Goal: Transaction & Acquisition: Purchase product/service

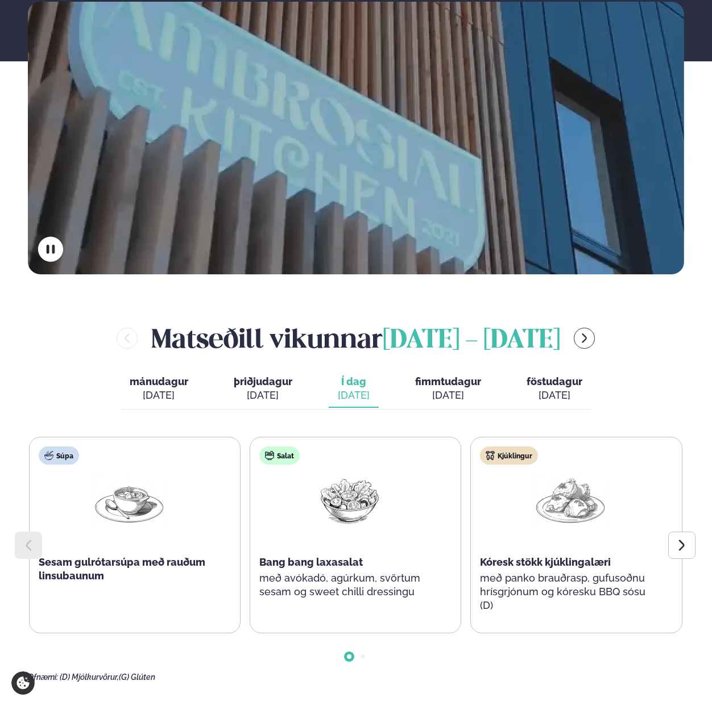
scroll to position [267, 0]
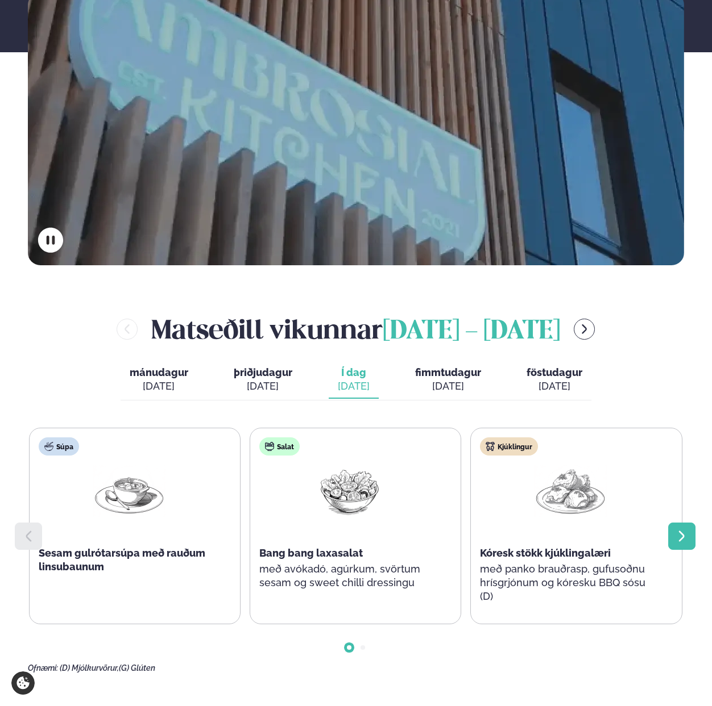
click at [677, 530] on icon at bounding box center [682, 537] width 14 height 14
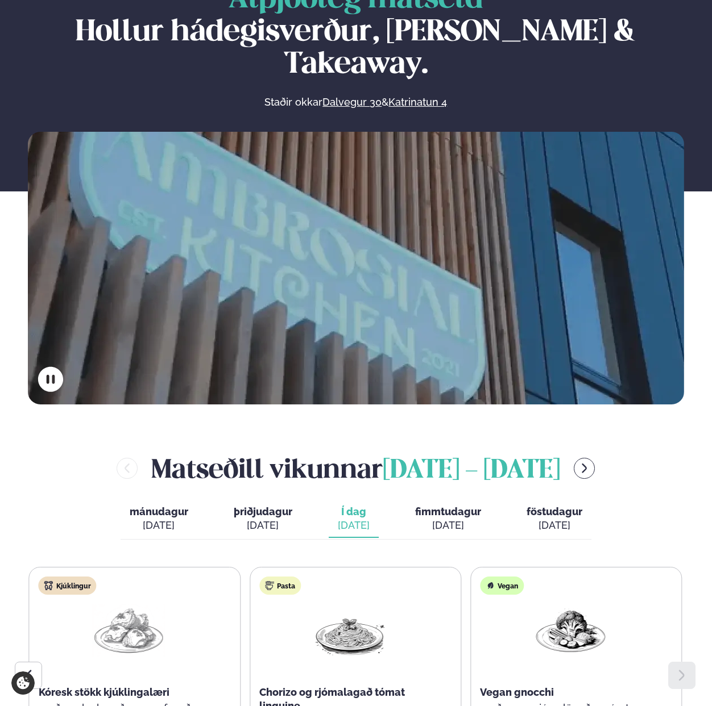
scroll to position [0, 0]
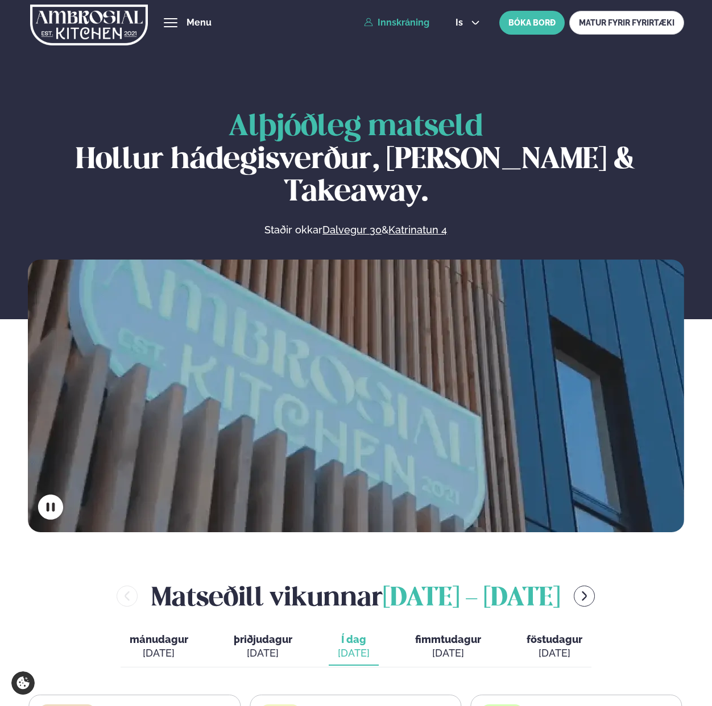
click at [408, 22] on link "Innskráning" at bounding box center [396, 23] width 65 height 10
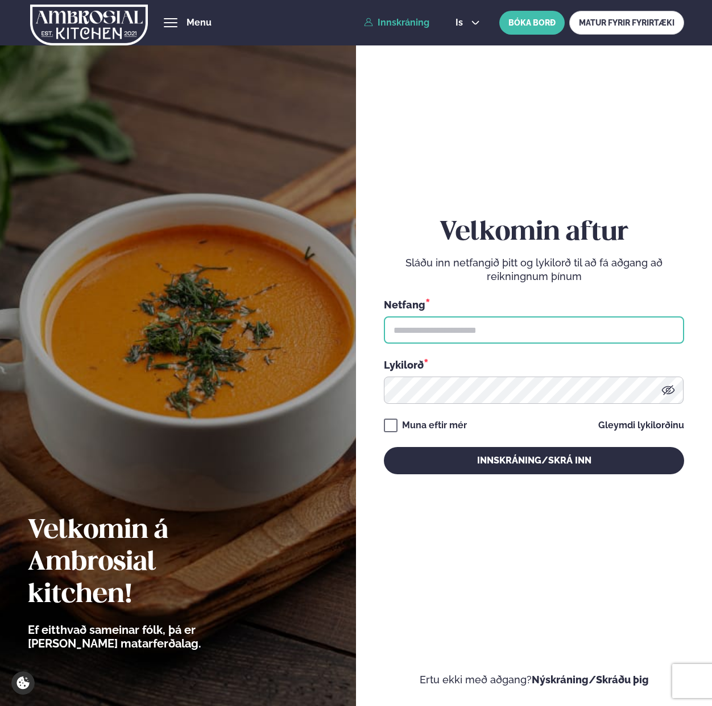
click at [496, 331] on input "text" at bounding box center [534, 330] width 300 height 27
paste input "**********"
type input "**********"
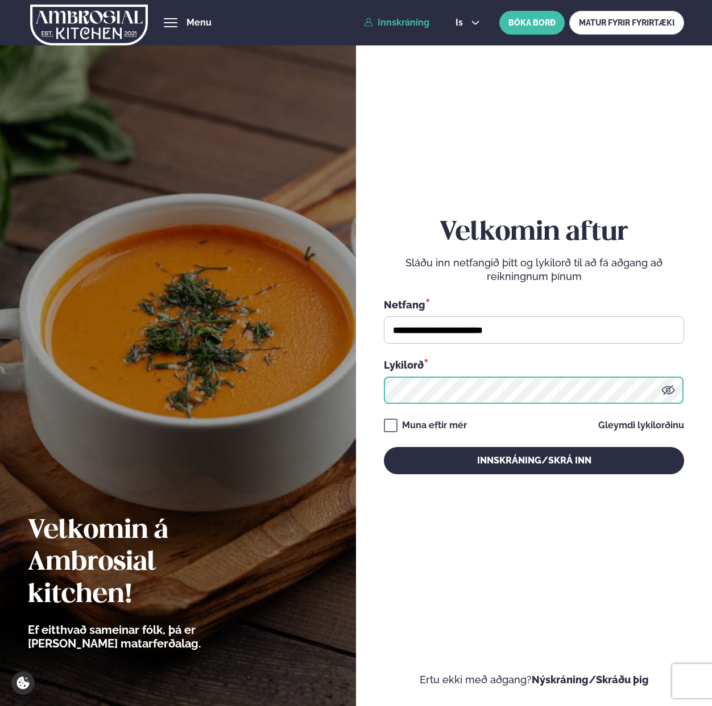
click at [384, 447] on button "Innskráning/Skrá inn" at bounding box center [534, 460] width 300 height 27
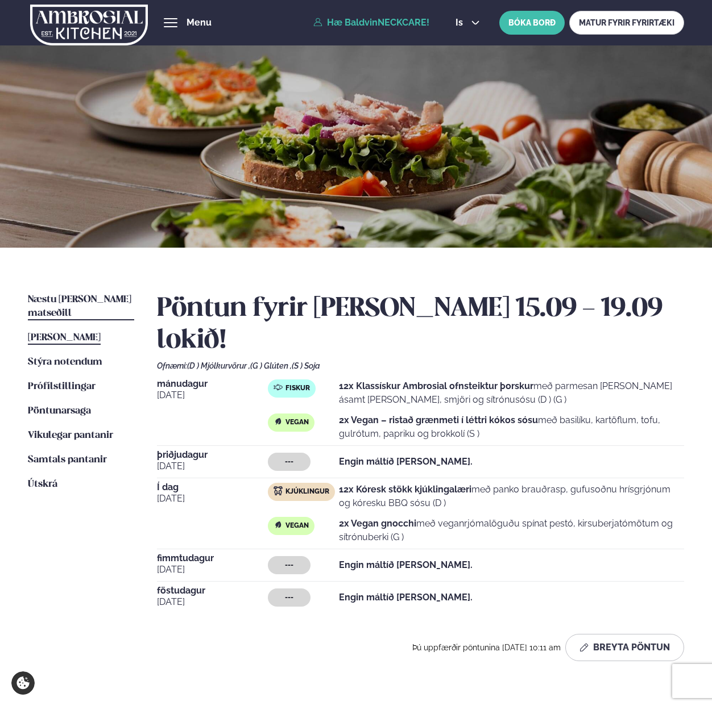
click at [84, 298] on span "Næstu [PERSON_NAME] matseðill" at bounding box center [79, 306] width 103 height 23
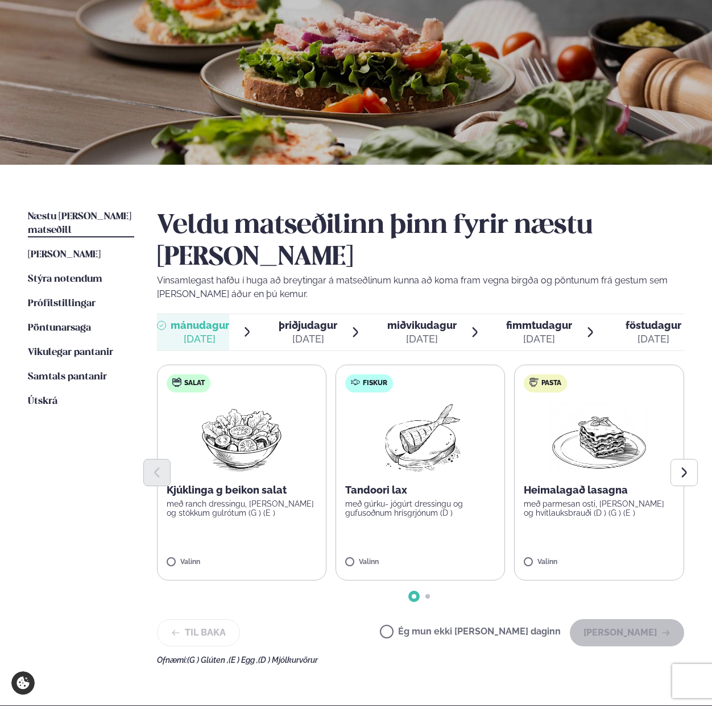
scroll to position [90, 0]
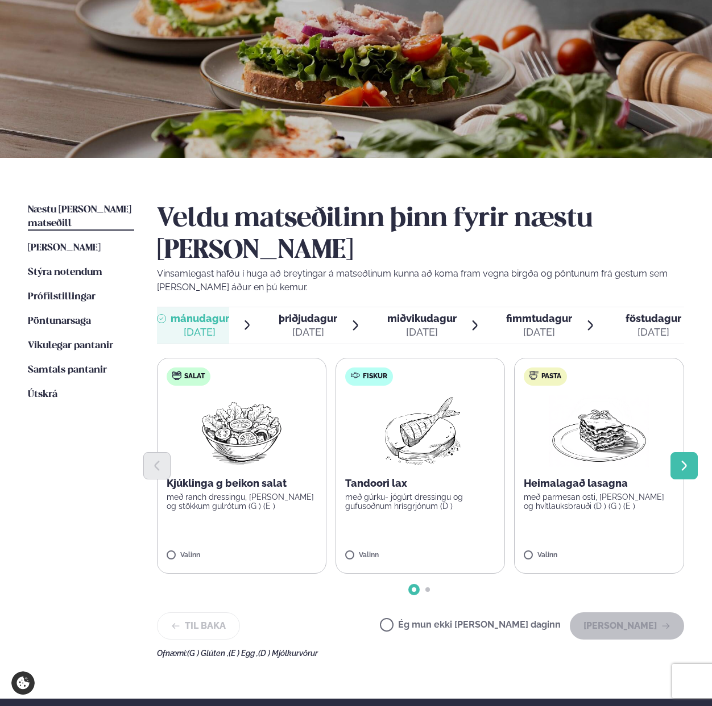
click at [685, 461] on icon "Next slide" at bounding box center [683, 466] width 5 height 10
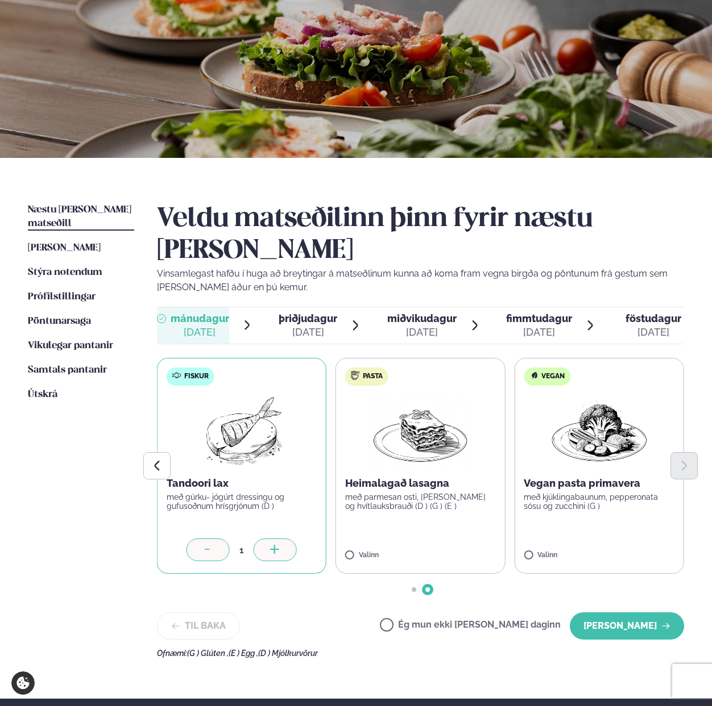
click at [271, 539] on div at bounding box center [274, 550] width 43 height 23
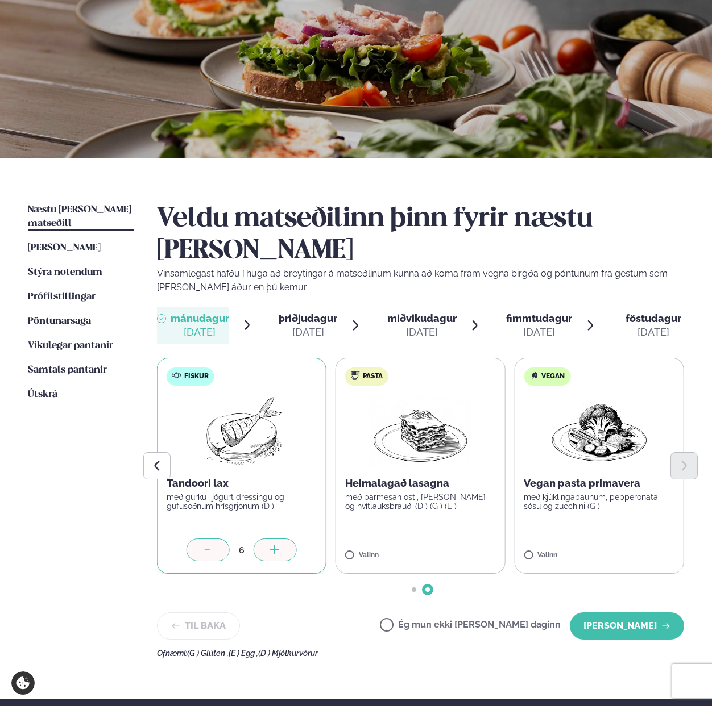
click at [271, 539] on div at bounding box center [274, 550] width 43 height 23
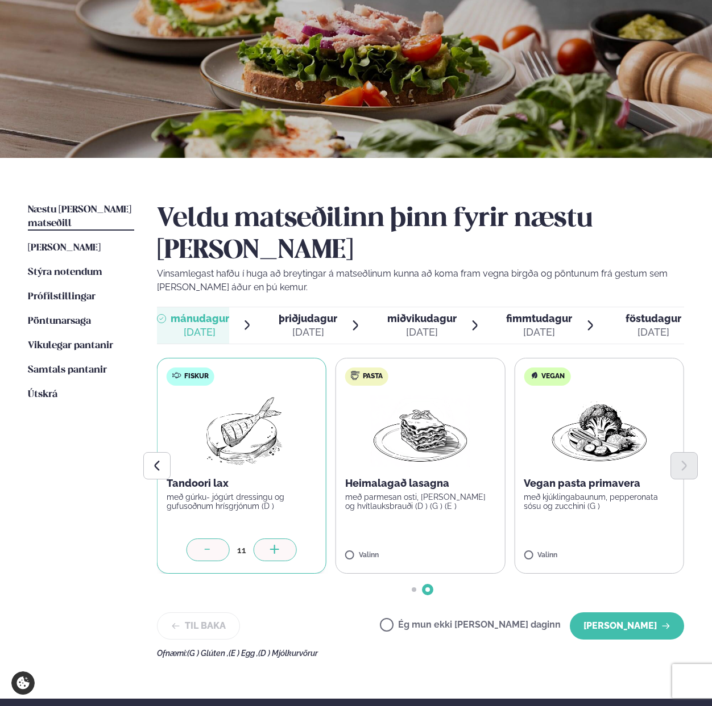
click at [271, 539] on div at bounding box center [274, 550] width 43 height 23
click at [635, 539] on div at bounding box center [632, 550] width 43 height 23
click at [558, 539] on div at bounding box center [565, 550] width 43 height 23
click at [638, 613] on button "[PERSON_NAME]" at bounding box center [626, 626] width 114 height 27
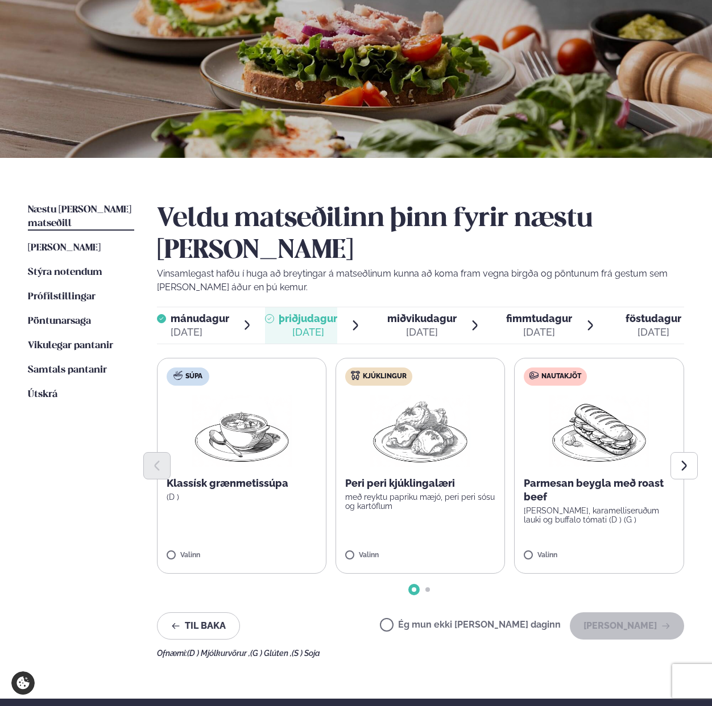
click at [419, 313] on span "miðvikudagur" at bounding box center [421, 319] width 69 height 12
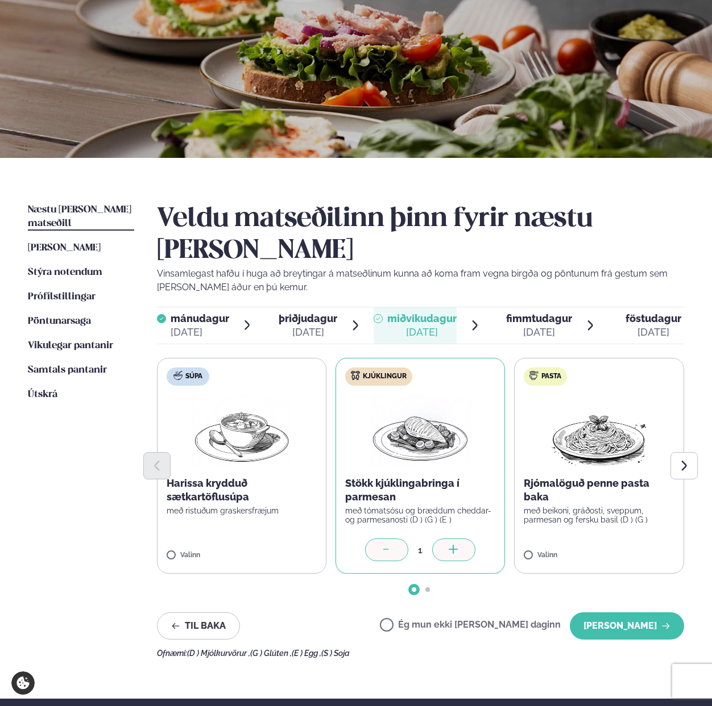
click at [458, 536] on label "Kjúklingur Stökk kjúklingabringa í parmesan með tómatsósu og bræddum cheddar- o…" at bounding box center [419, 466] width 169 height 216
click at [455, 545] on icon at bounding box center [453, 550] width 11 height 11
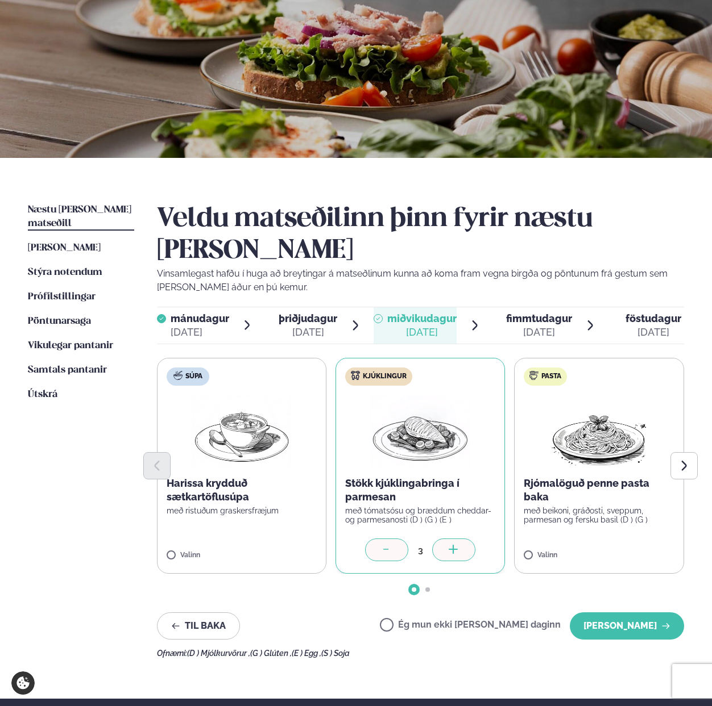
click at [455, 545] on icon at bounding box center [453, 550] width 11 height 11
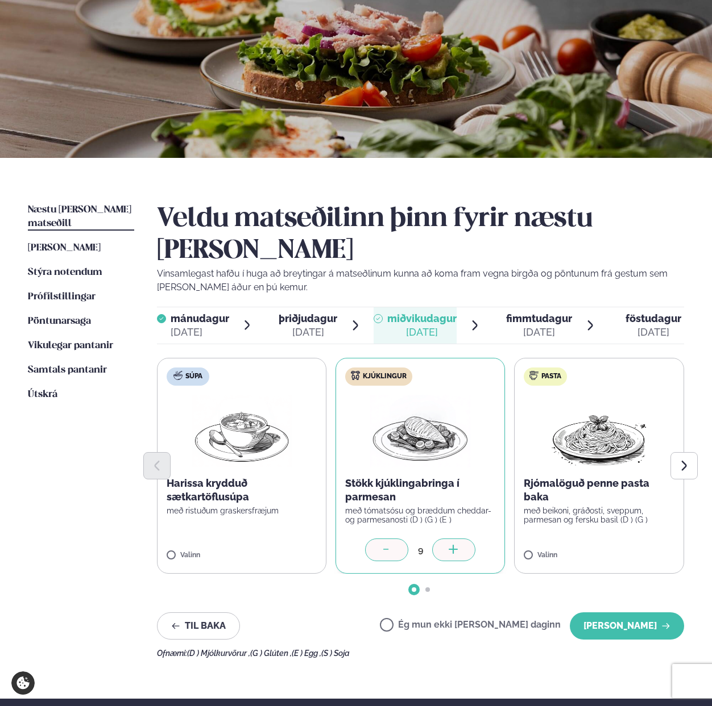
click at [455, 545] on icon at bounding box center [453, 550] width 11 height 11
click at [681, 460] on icon "Next slide" at bounding box center [683, 466] width 13 height 13
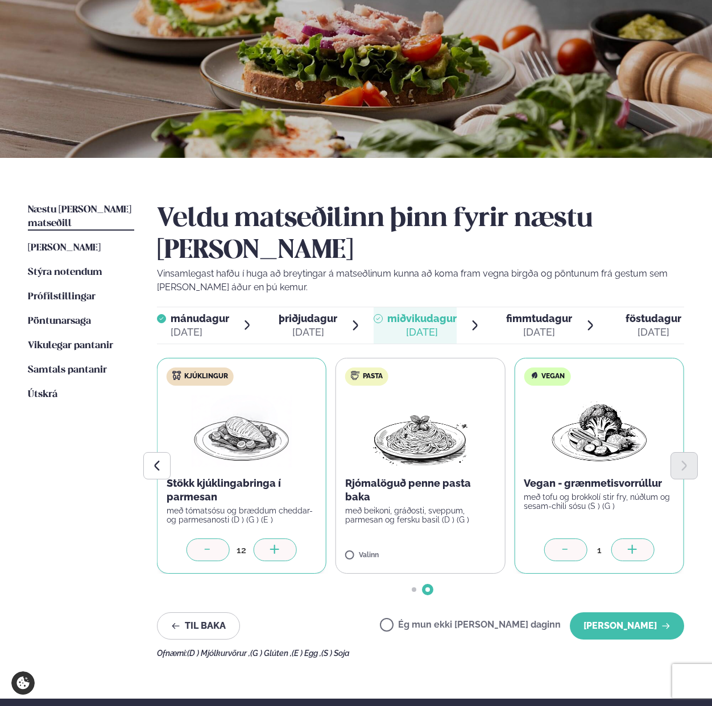
click at [630, 545] on icon at bounding box center [632, 550] width 11 height 11
click at [626, 613] on button "[PERSON_NAME]" at bounding box center [626, 626] width 114 height 27
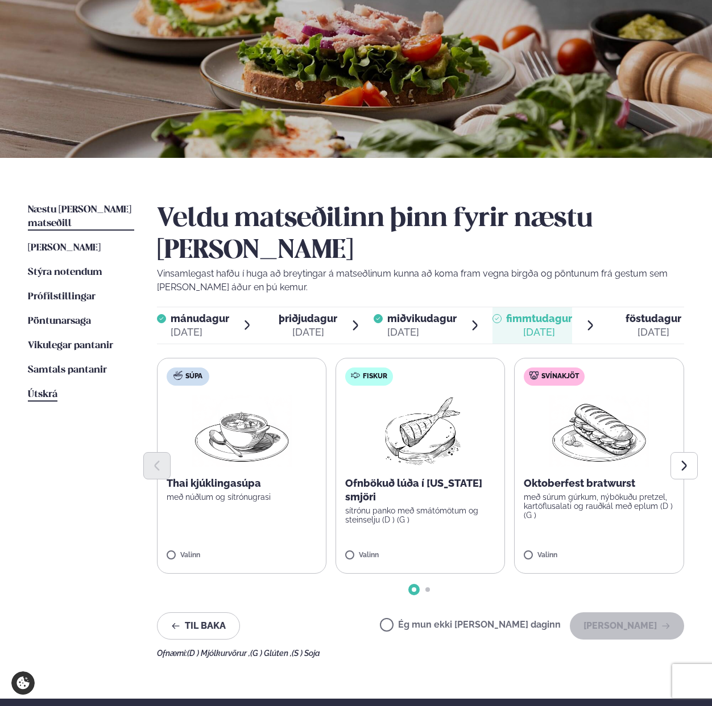
click at [36, 390] on span "Útskrá" at bounding box center [43, 395] width 30 height 10
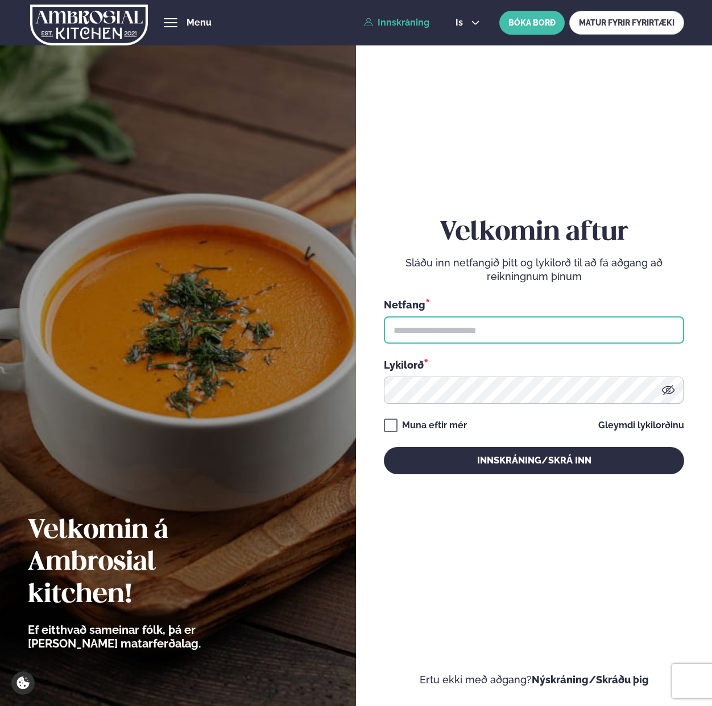
click at [469, 335] on input "text" at bounding box center [534, 330] width 300 height 27
paste input "**********"
type input "**********"
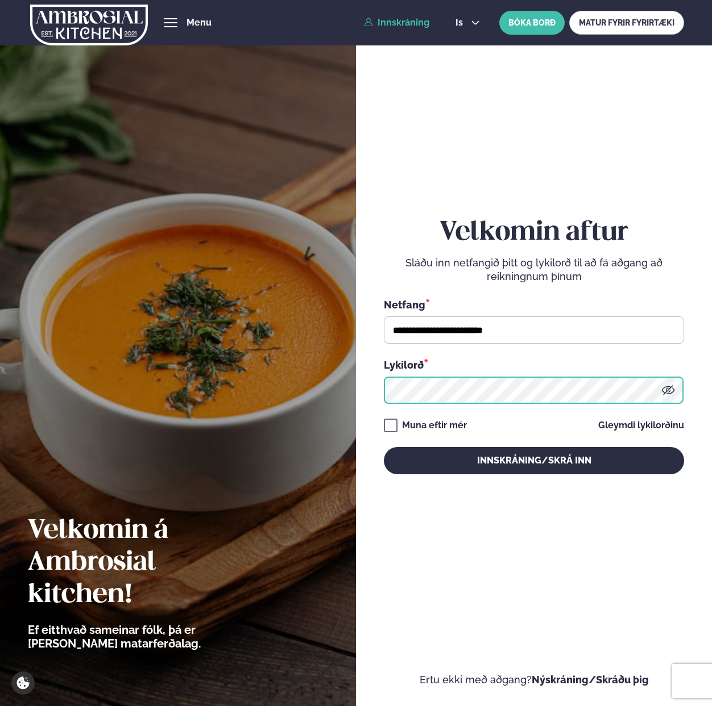
click at [384, 447] on button "Innskráning/Skrá inn" at bounding box center [534, 460] width 300 height 27
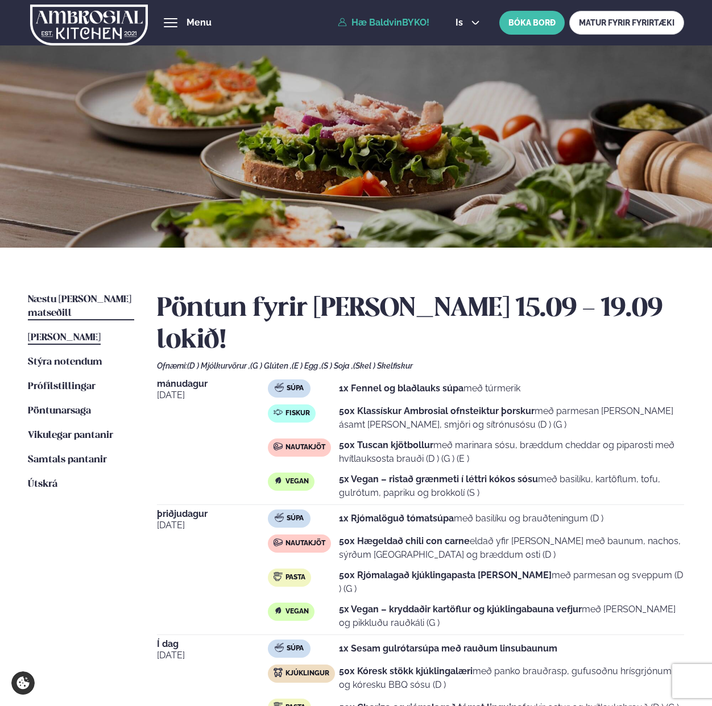
click at [88, 301] on span "Næstu [PERSON_NAME] matseðill" at bounding box center [79, 306] width 103 height 23
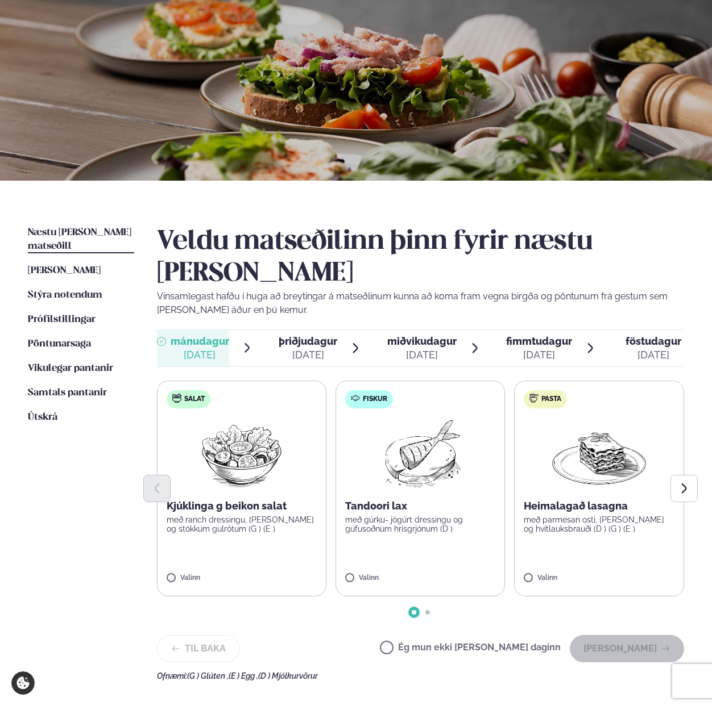
scroll to position [66, 0]
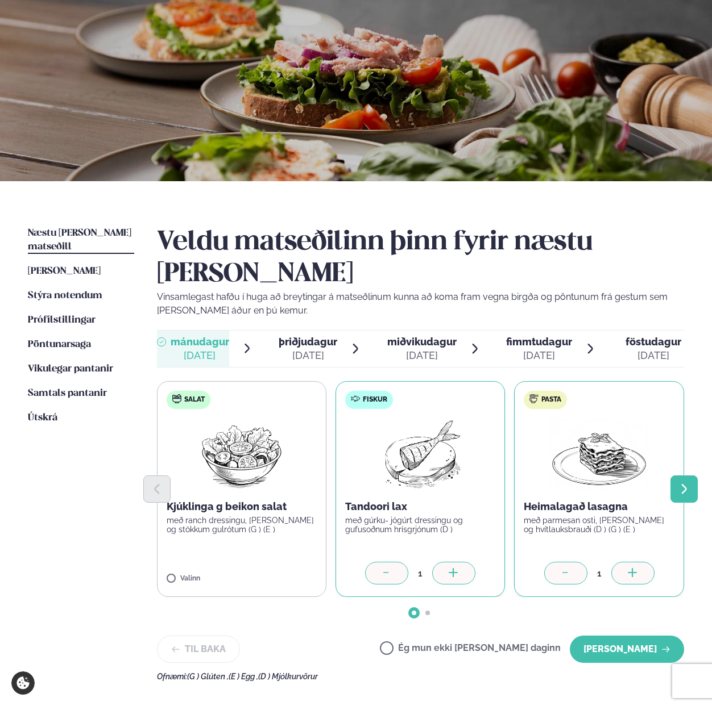
click at [677, 483] on icon "Next slide" at bounding box center [683, 489] width 13 height 13
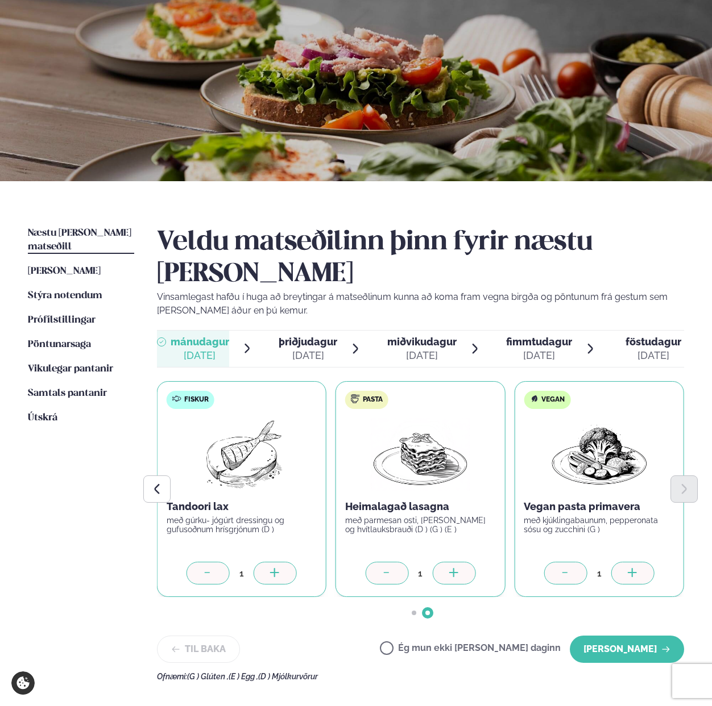
click at [628, 568] on icon at bounding box center [632, 573] width 11 height 11
click at [454, 562] on div at bounding box center [453, 573] width 43 height 23
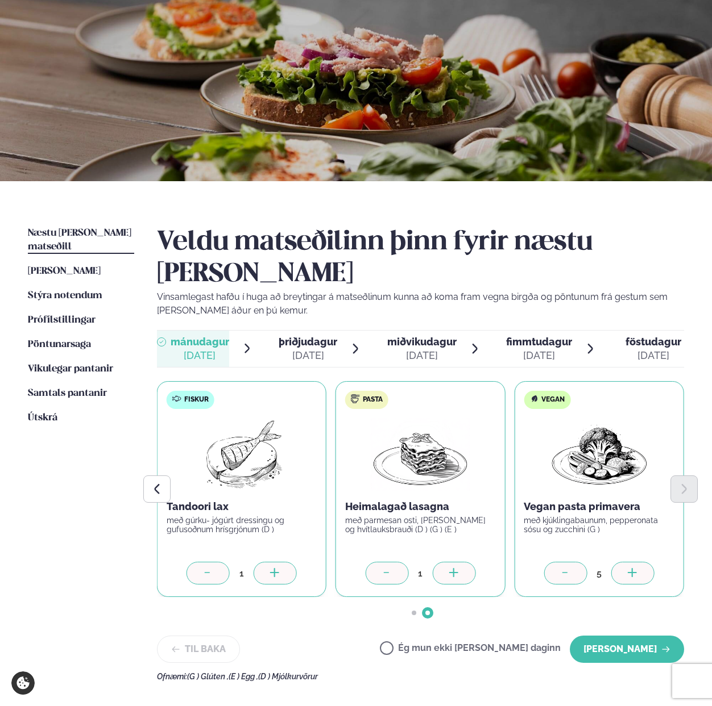
click at [454, 562] on div at bounding box center [453, 573] width 43 height 23
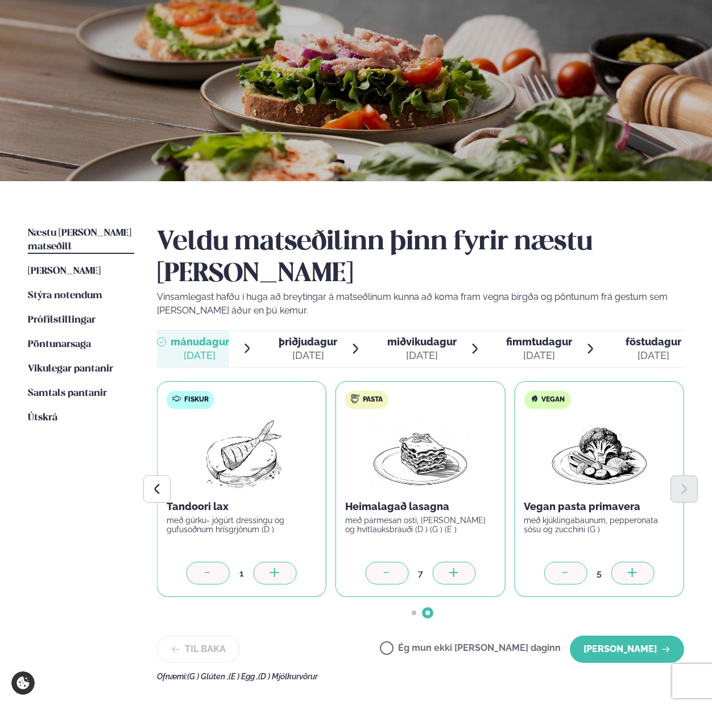
click at [454, 562] on div at bounding box center [453, 573] width 43 height 23
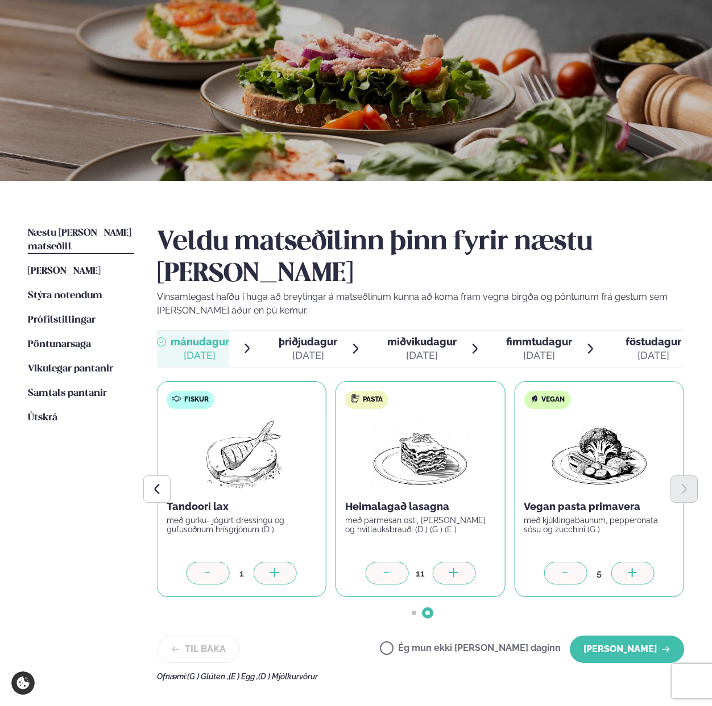
click at [454, 562] on div at bounding box center [453, 573] width 43 height 23
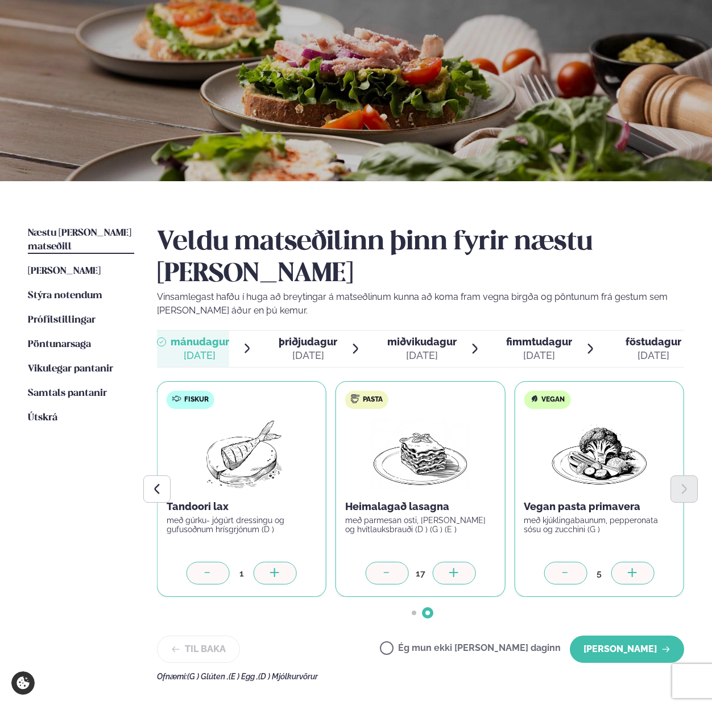
click at [454, 562] on div at bounding box center [453, 573] width 43 height 23
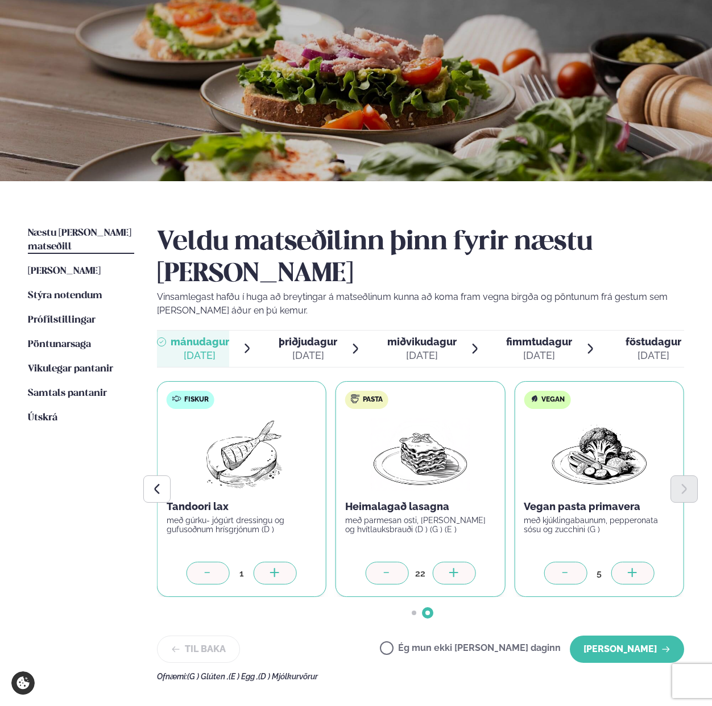
click at [454, 562] on div at bounding box center [453, 573] width 43 height 23
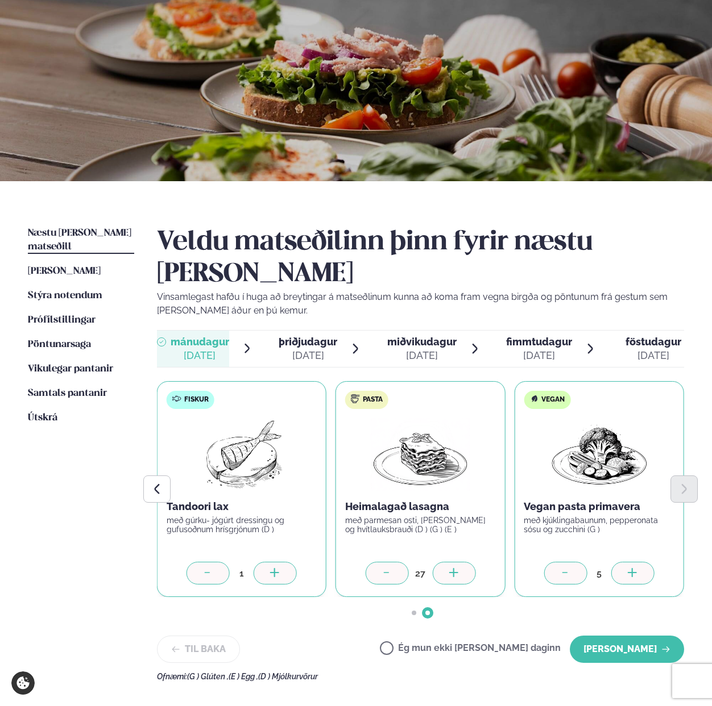
click at [454, 562] on div at bounding box center [453, 573] width 43 height 23
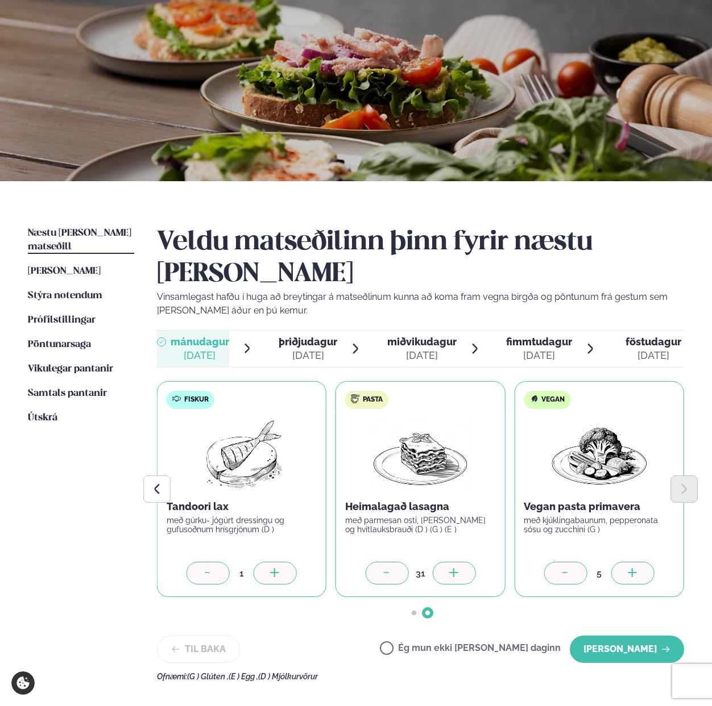
click at [454, 562] on div at bounding box center [453, 573] width 43 height 23
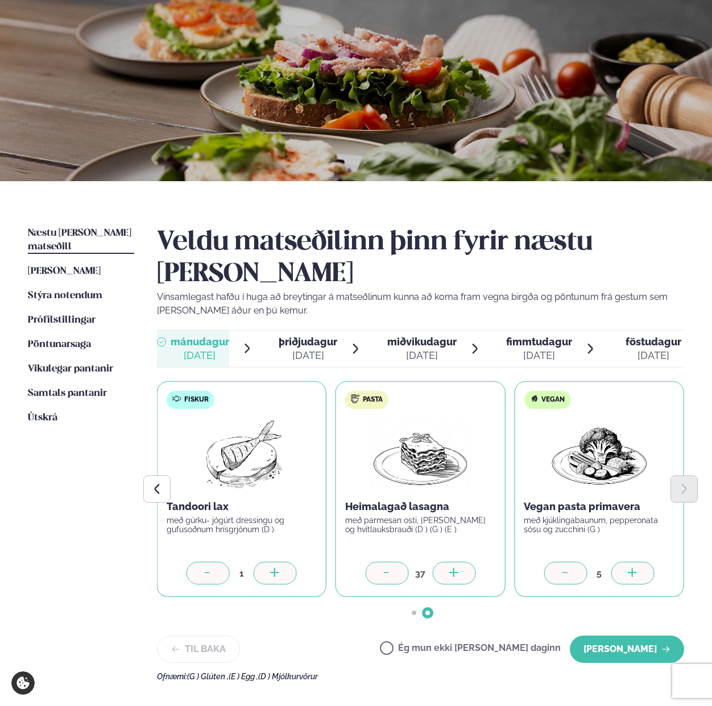
click at [454, 562] on div at bounding box center [453, 573] width 43 height 23
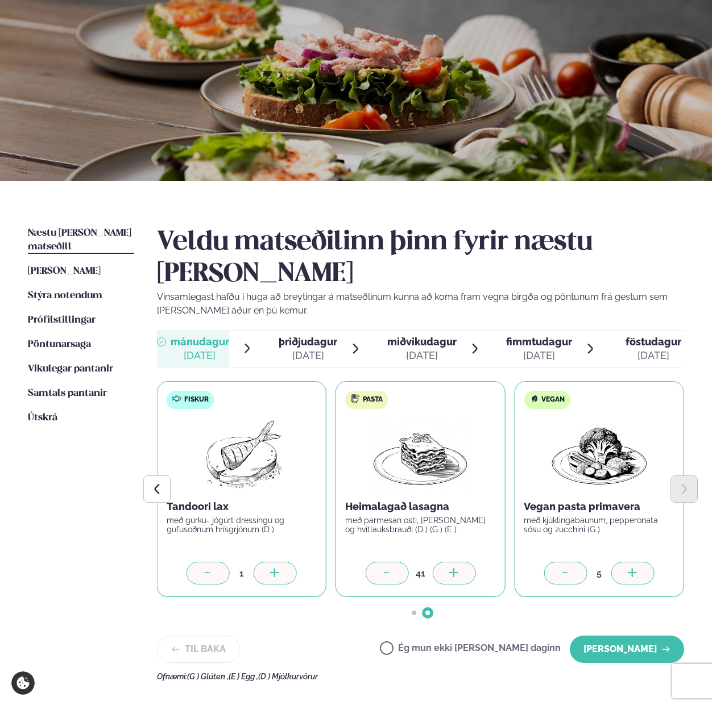
click at [454, 562] on div at bounding box center [453, 573] width 43 height 23
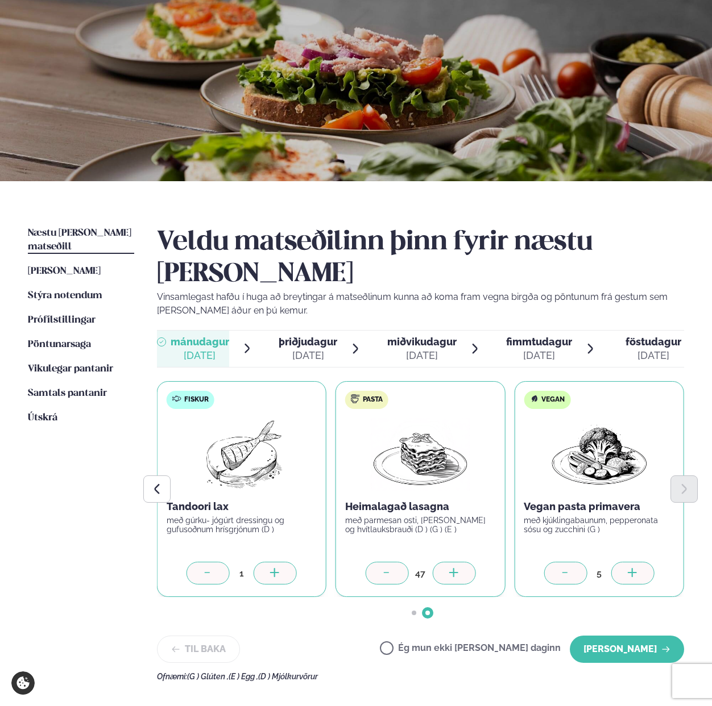
click at [454, 562] on div at bounding box center [453, 573] width 43 height 23
click at [397, 562] on div at bounding box center [386, 573] width 43 height 23
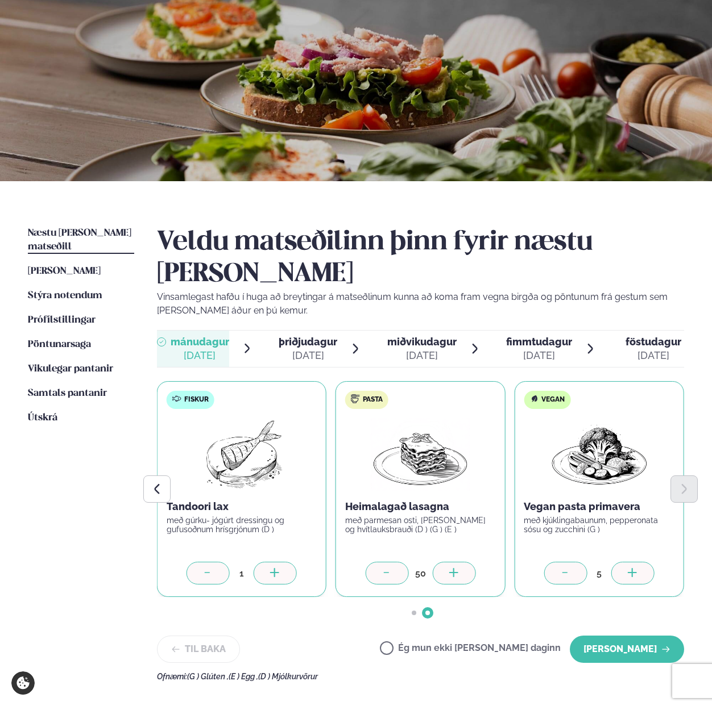
click at [272, 568] on icon at bounding box center [274, 573] width 11 height 11
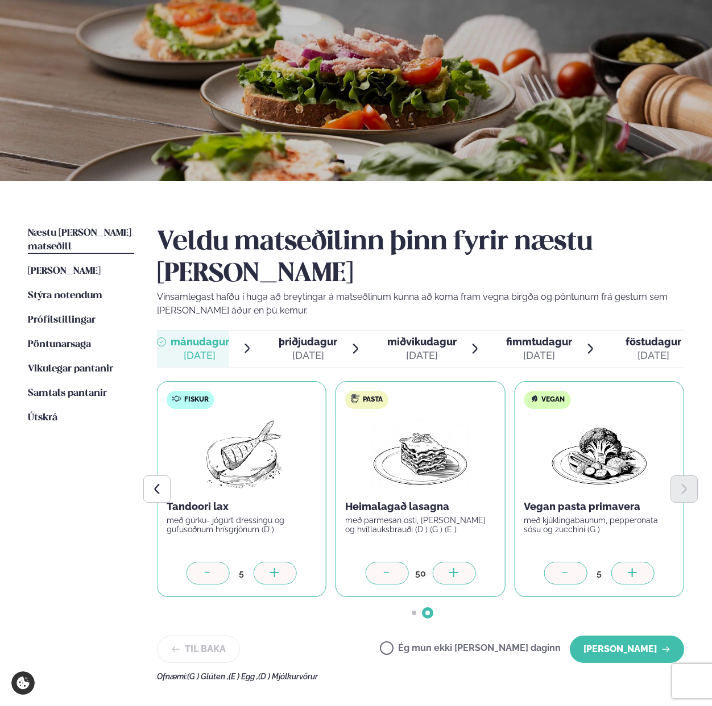
click at [272, 568] on icon at bounding box center [274, 573] width 11 height 11
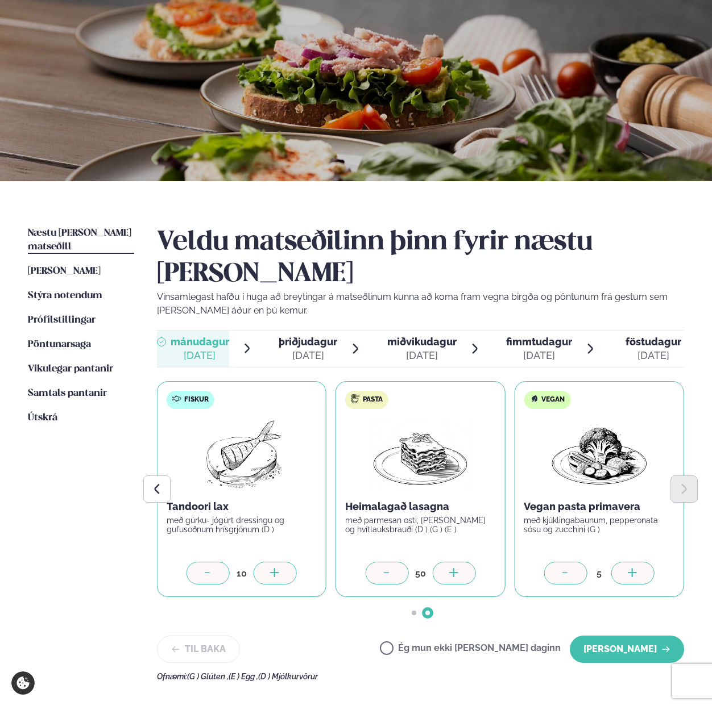
click at [272, 568] on icon at bounding box center [274, 573] width 11 height 11
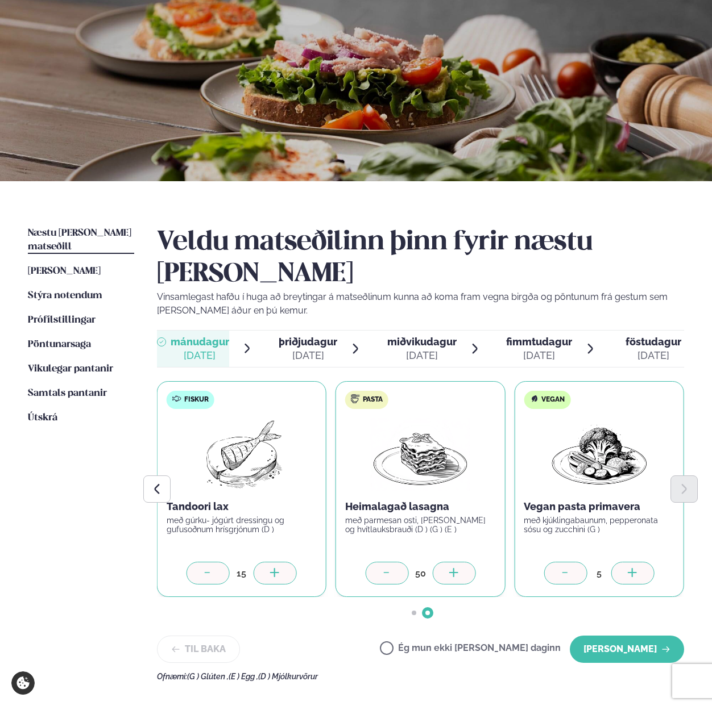
click at [272, 568] on icon at bounding box center [274, 573] width 11 height 11
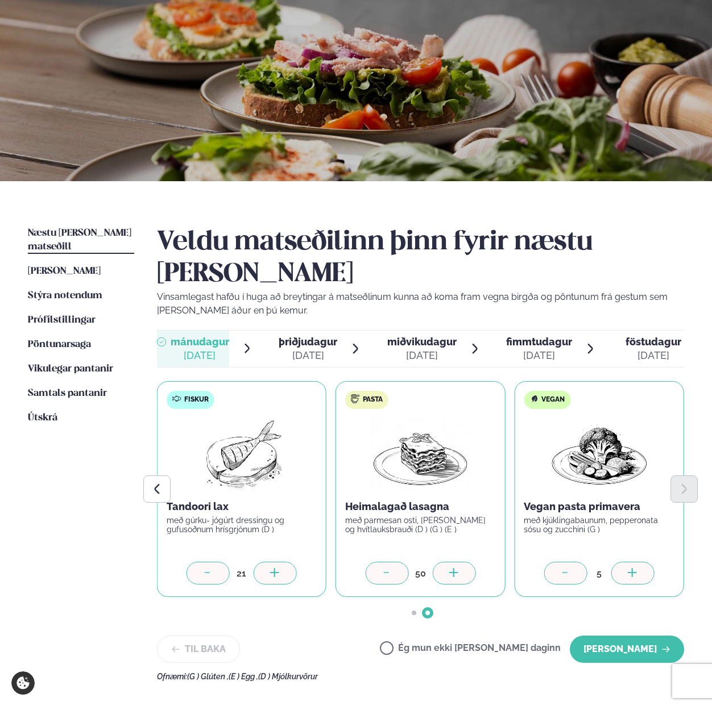
click at [272, 568] on icon at bounding box center [274, 573] width 11 height 11
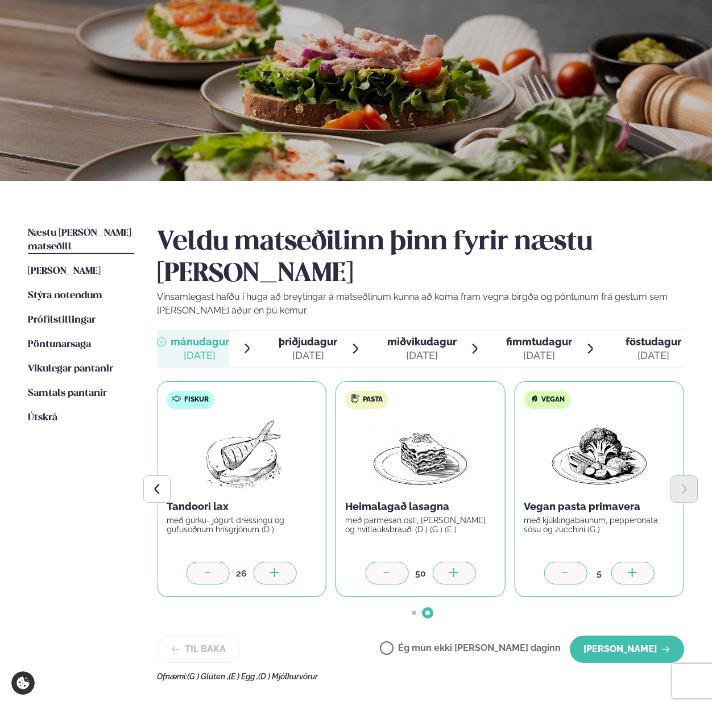
click at [272, 568] on icon at bounding box center [274, 573] width 11 height 11
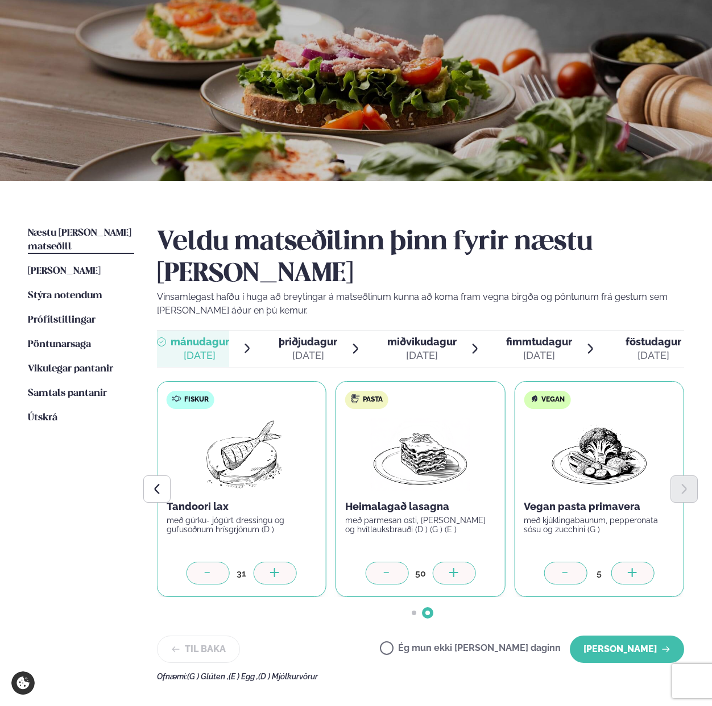
click at [272, 568] on icon at bounding box center [274, 573] width 11 height 11
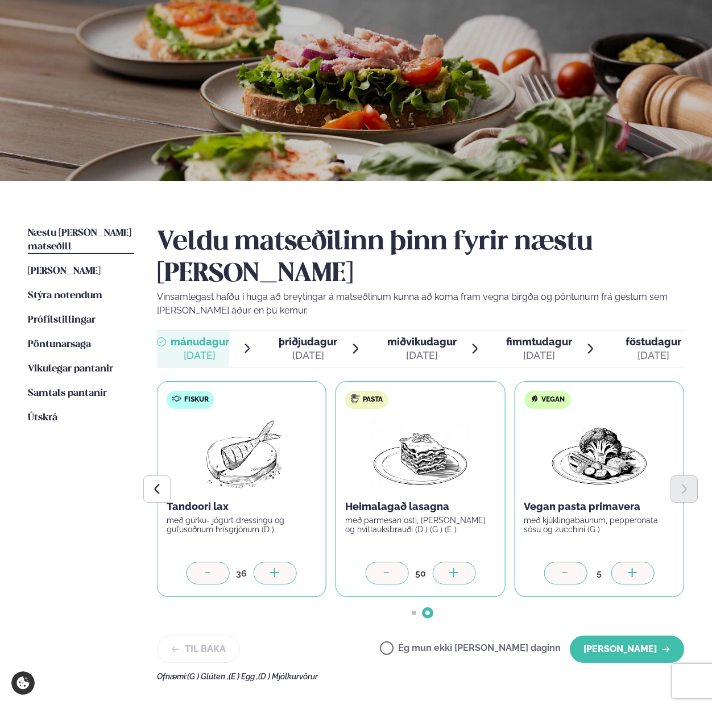
click at [272, 568] on icon at bounding box center [274, 573] width 11 height 11
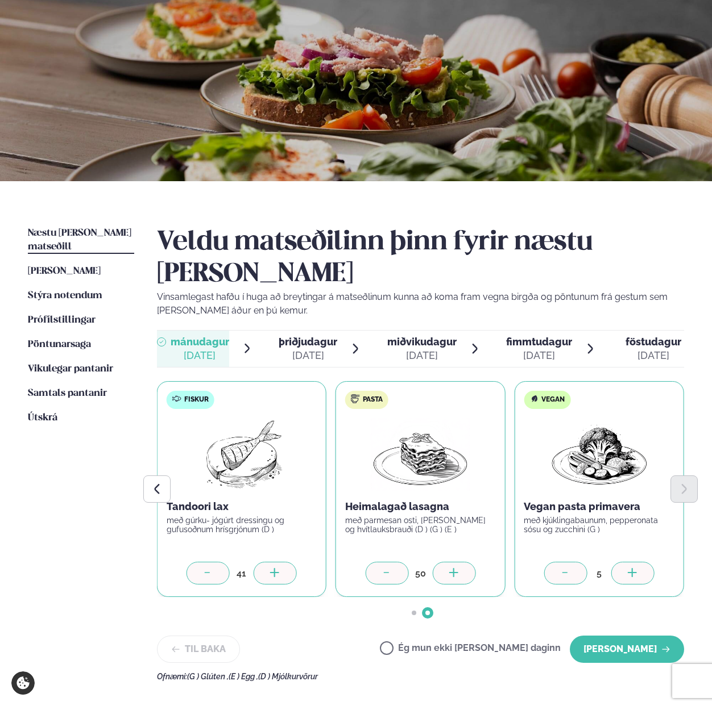
click at [272, 568] on icon at bounding box center [274, 573] width 11 height 11
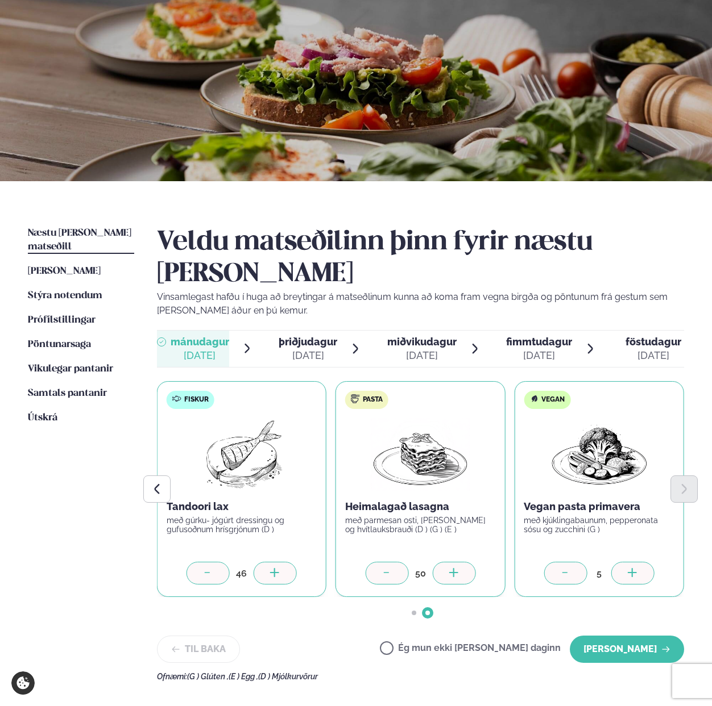
click at [272, 568] on icon at bounding box center [274, 573] width 11 height 11
click at [619, 636] on button "[PERSON_NAME]" at bounding box center [626, 649] width 114 height 27
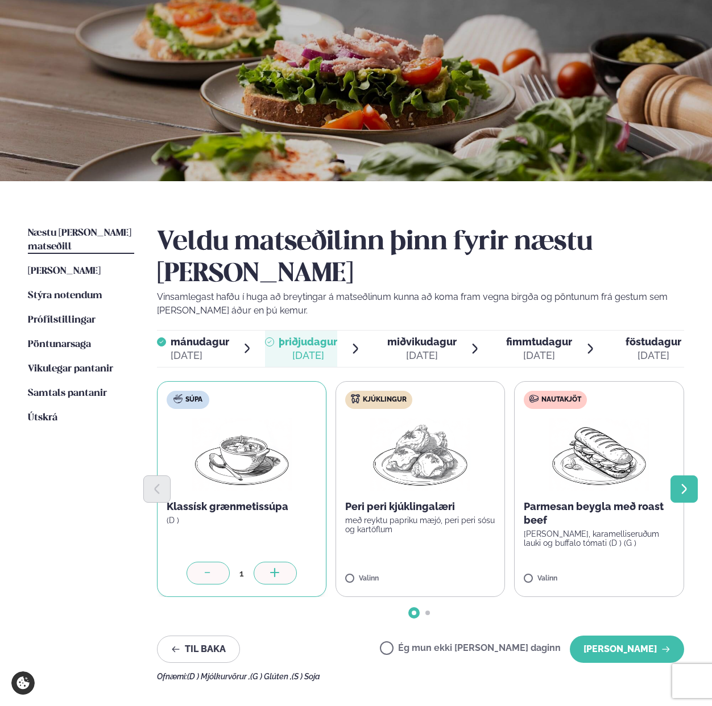
click at [682, 483] on icon "Next slide" at bounding box center [683, 489] width 13 height 13
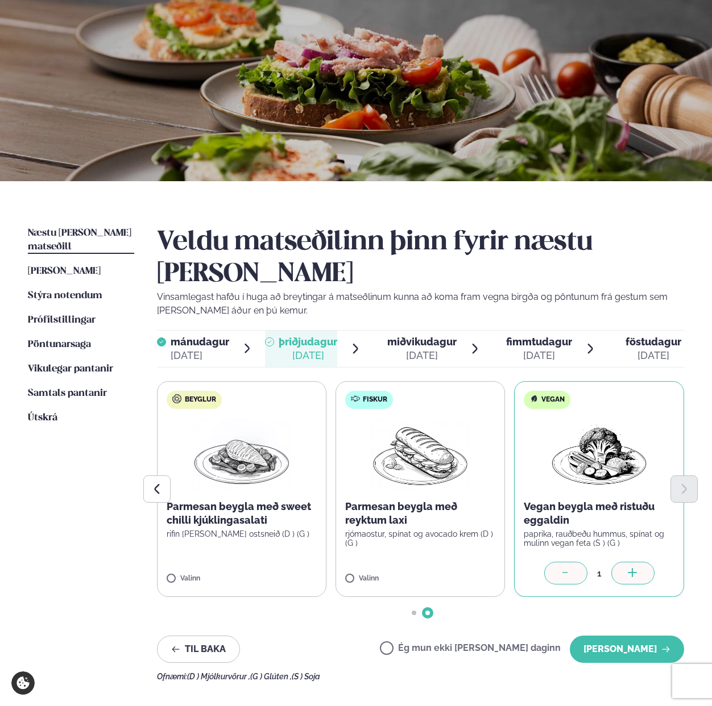
click at [641, 562] on div at bounding box center [632, 573] width 43 height 23
click at [617, 636] on button "[PERSON_NAME]" at bounding box center [626, 649] width 114 height 27
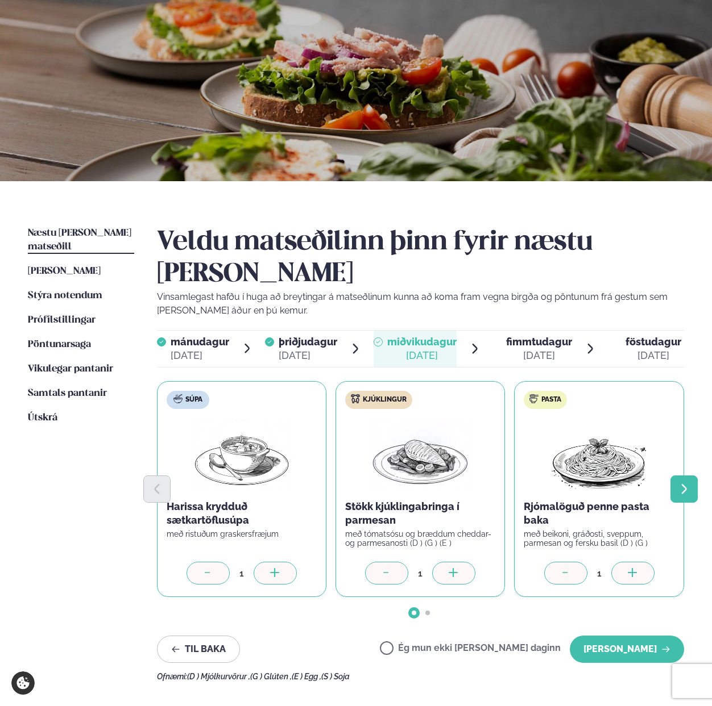
click at [685, 485] on icon "Next slide" at bounding box center [683, 490] width 5 height 10
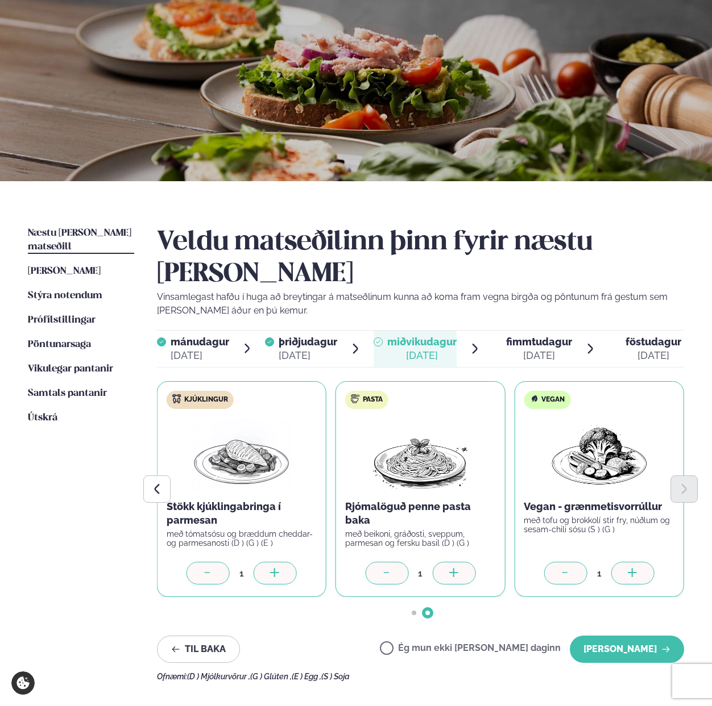
click at [634, 568] on icon at bounding box center [632, 573] width 11 height 11
click at [459, 562] on div at bounding box center [453, 573] width 43 height 23
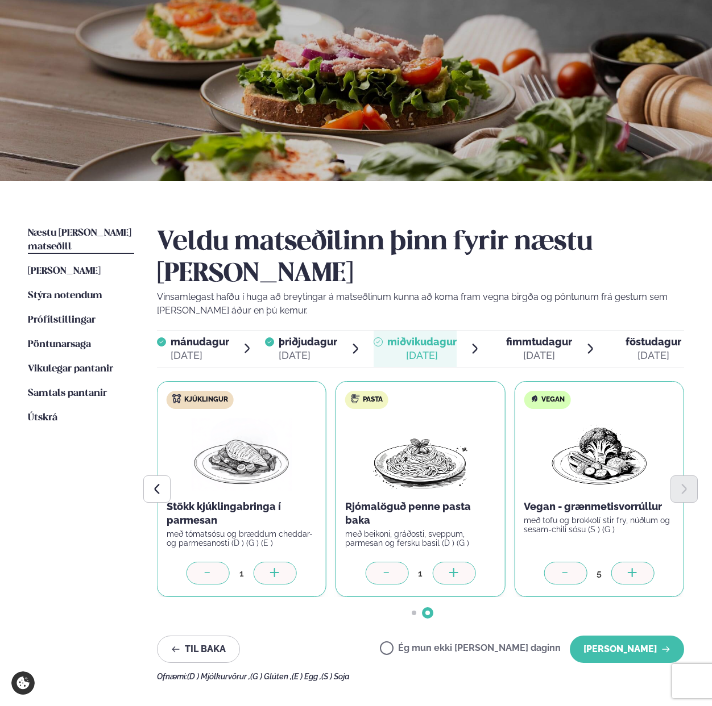
click at [459, 562] on div at bounding box center [453, 573] width 43 height 23
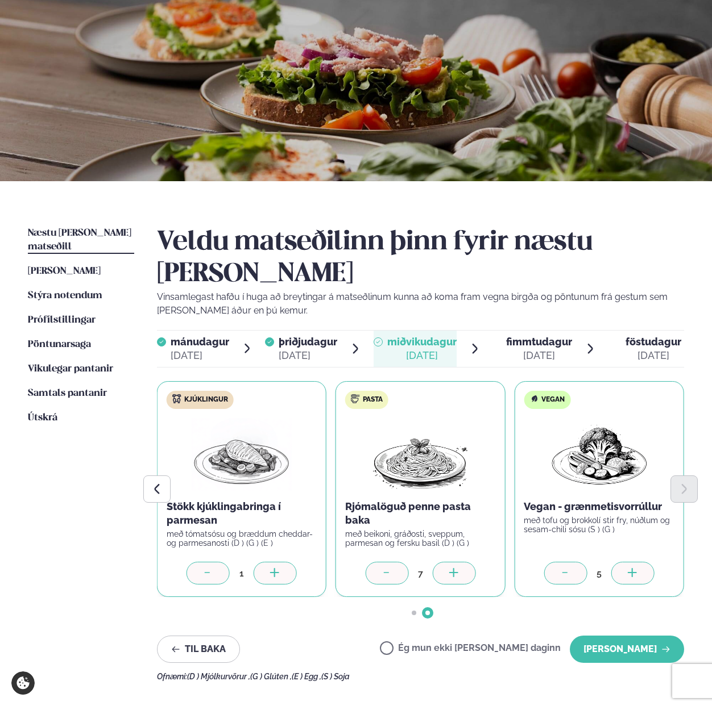
click at [459, 562] on div at bounding box center [453, 573] width 43 height 23
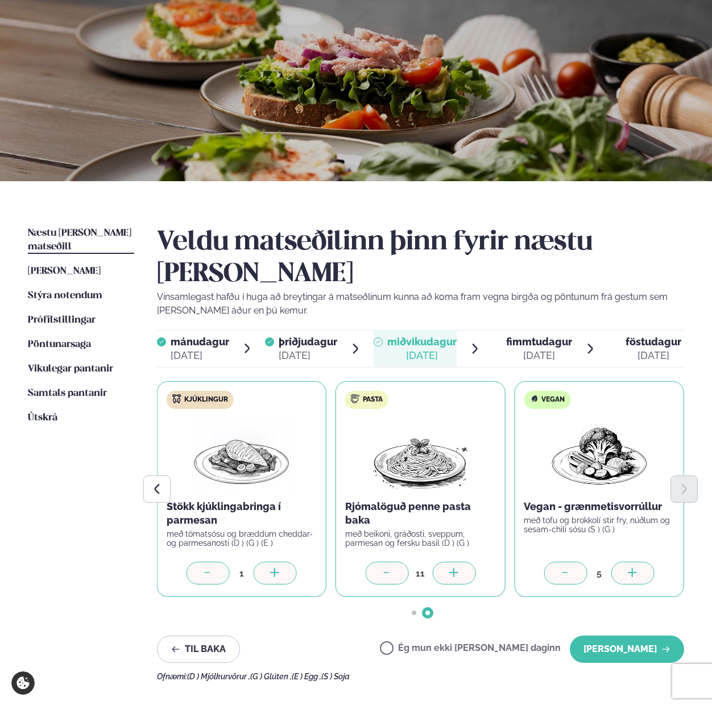
click at [459, 562] on div at bounding box center [453, 573] width 43 height 23
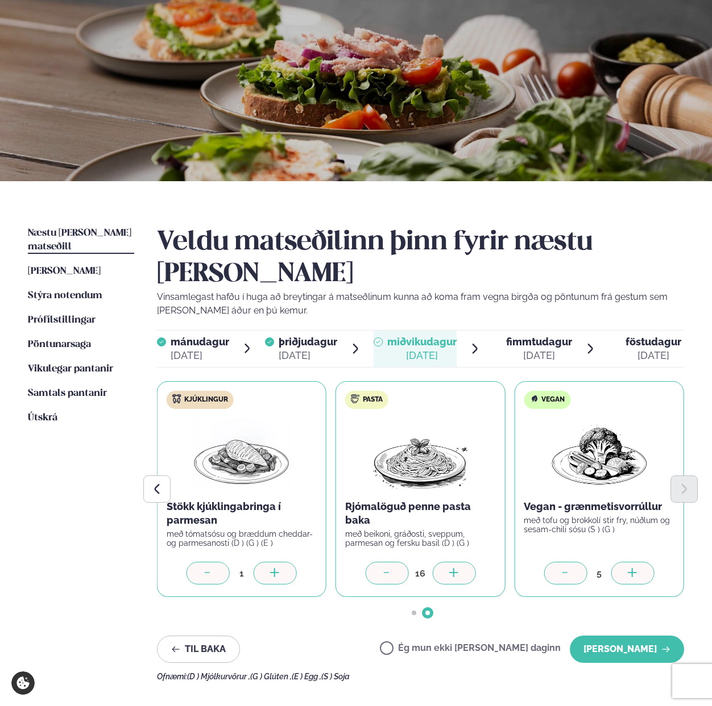
click at [459, 562] on div at bounding box center [453, 573] width 43 height 23
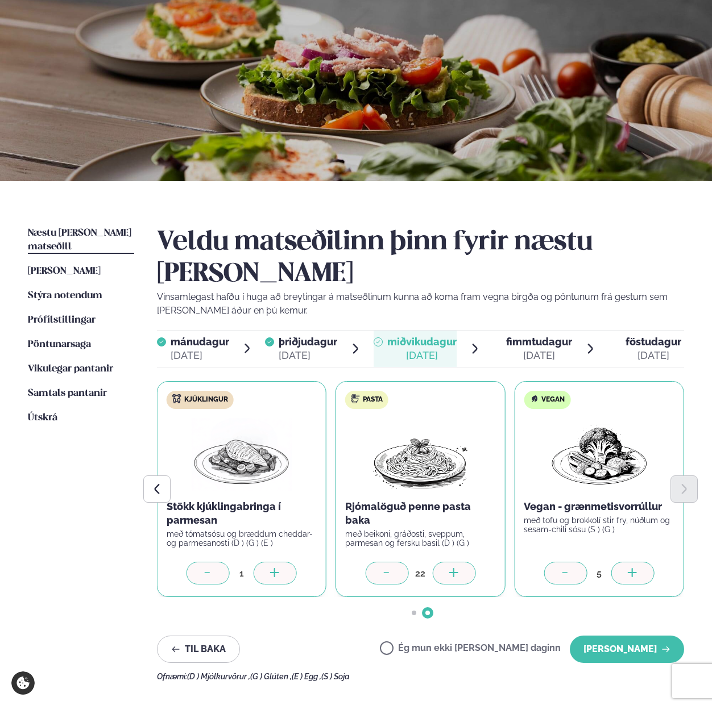
click at [459, 562] on div at bounding box center [453, 573] width 43 height 23
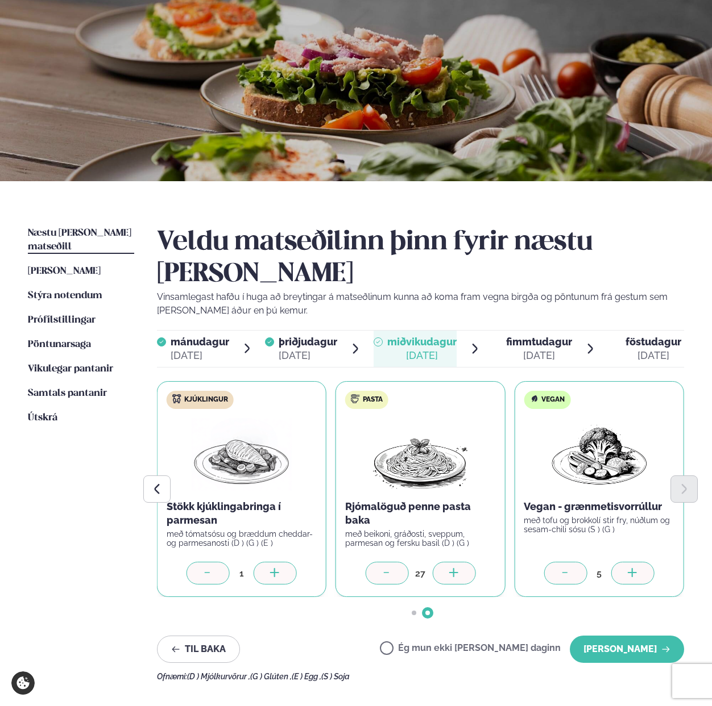
click at [459, 562] on div at bounding box center [453, 573] width 43 height 23
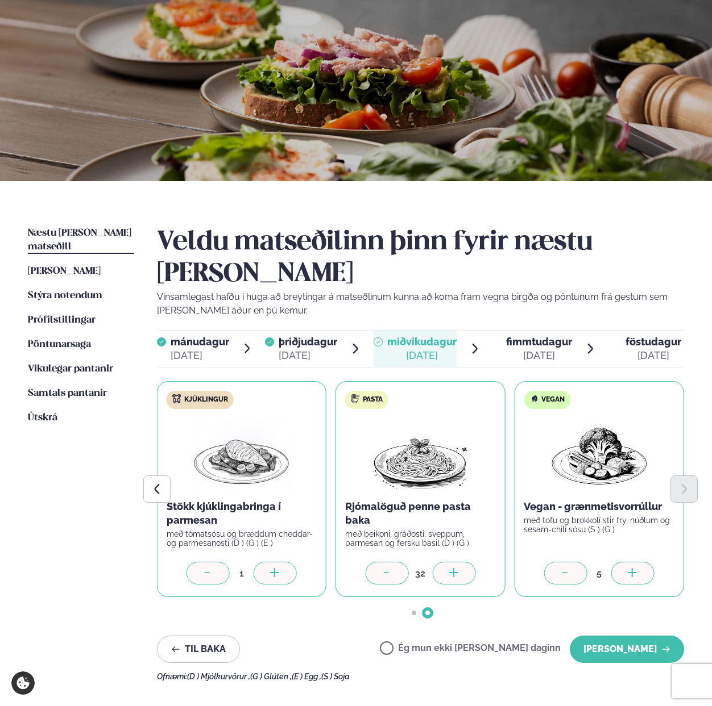
click at [459, 562] on div at bounding box center [453, 573] width 43 height 23
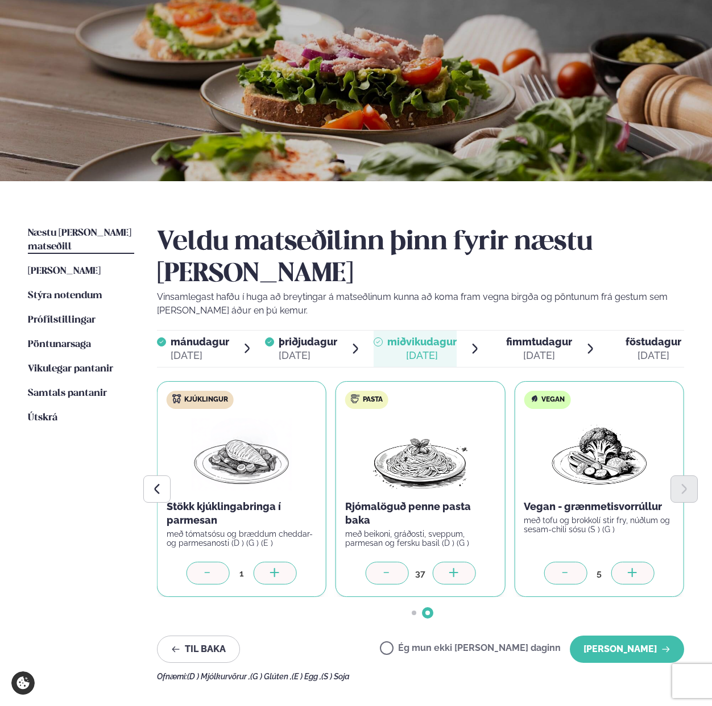
click at [459, 562] on div at bounding box center [453, 573] width 43 height 23
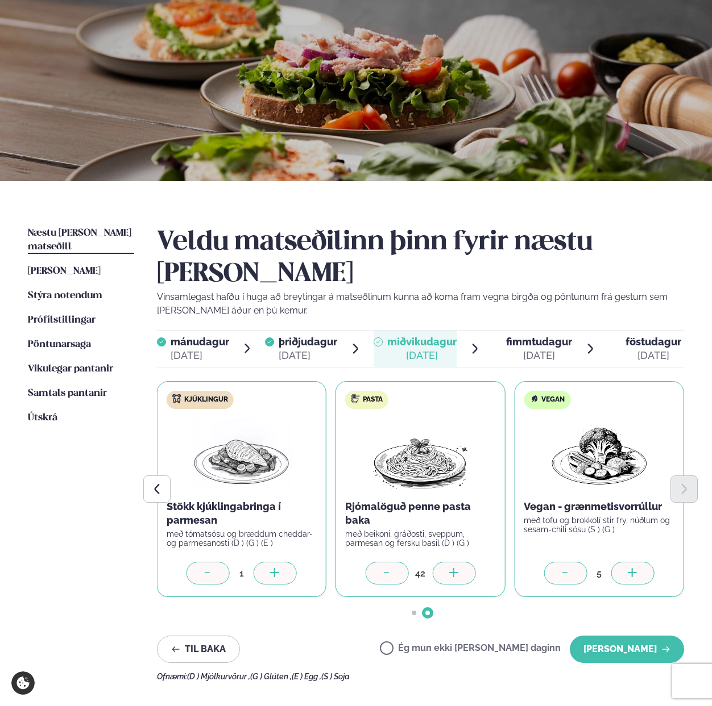
click at [459, 562] on div at bounding box center [453, 573] width 43 height 23
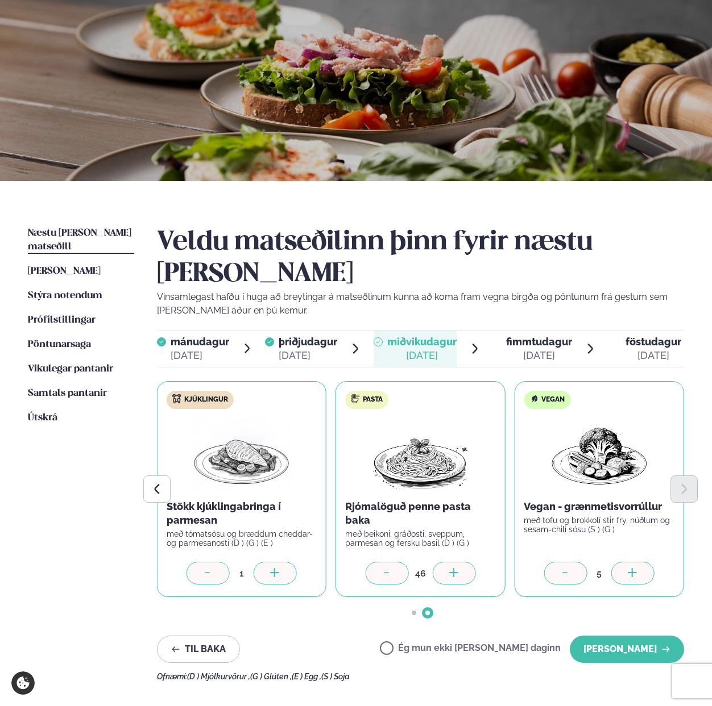
click at [459, 562] on div at bounding box center [453, 573] width 43 height 23
click at [284, 562] on div at bounding box center [274, 573] width 43 height 23
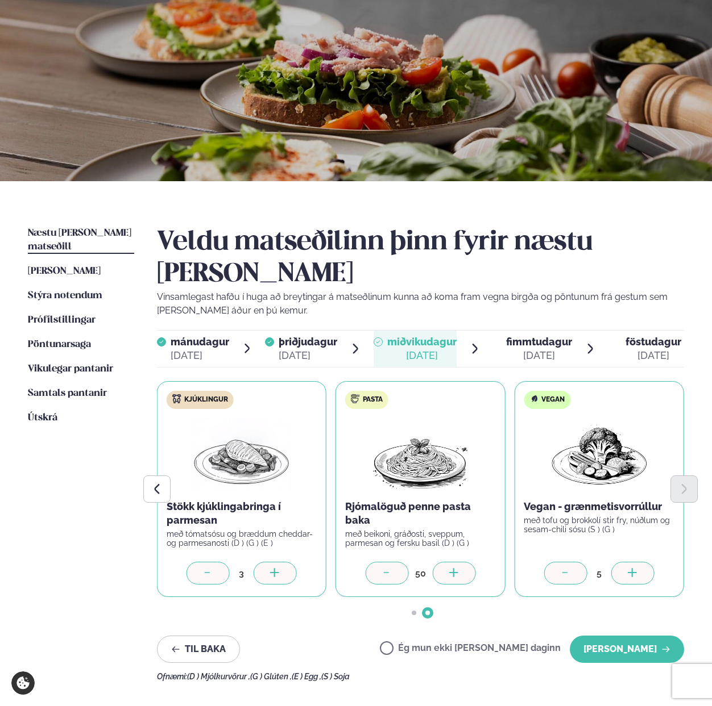
click at [284, 562] on div at bounding box center [274, 573] width 43 height 23
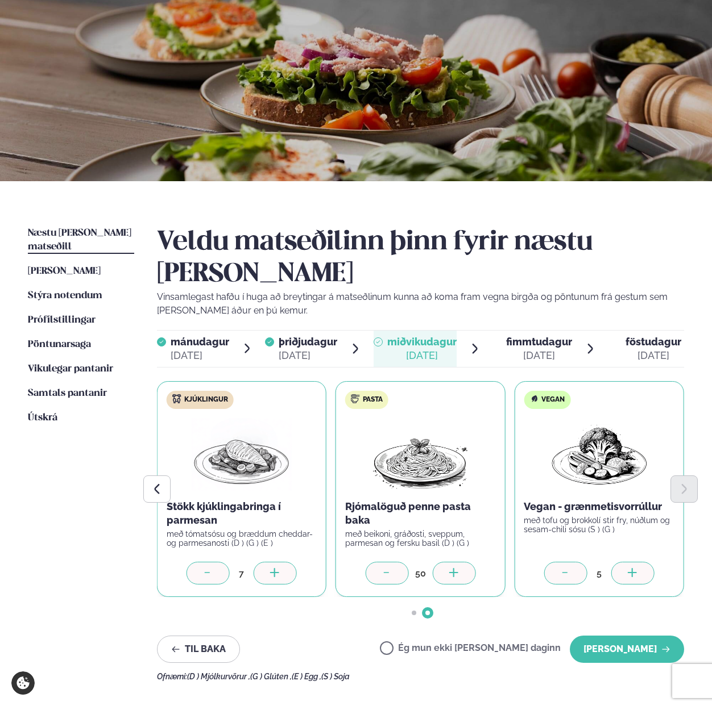
click at [284, 562] on div at bounding box center [274, 573] width 43 height 23
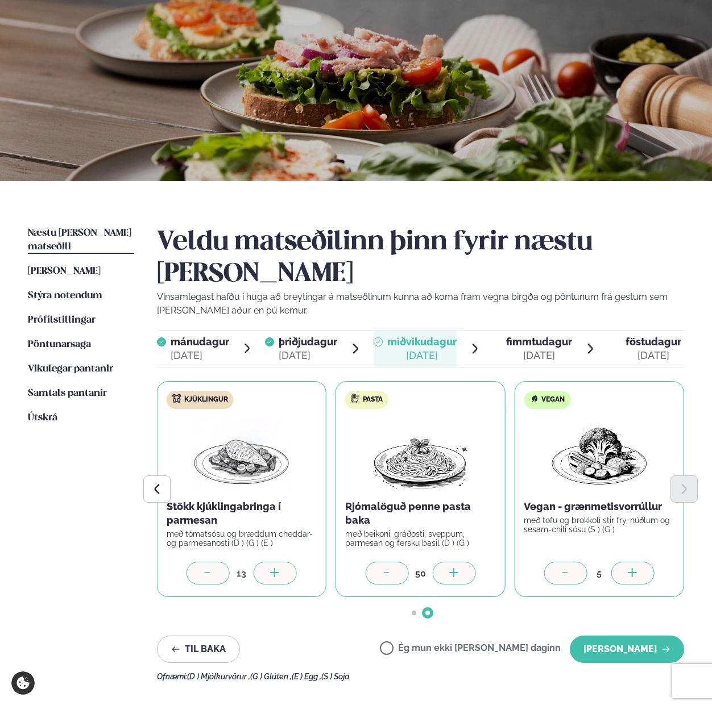
click at [284, 562] on div at bounding box center [274, 573] width 43 height 23
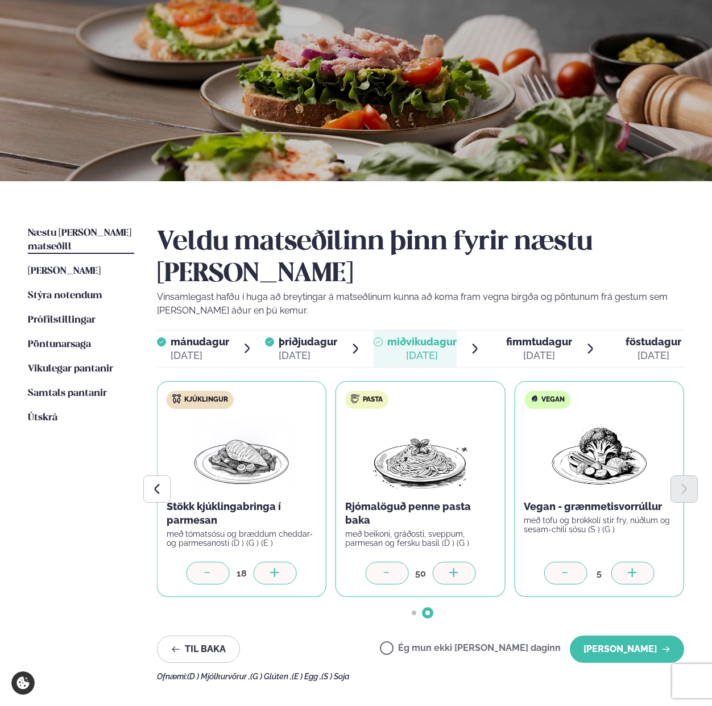
click at [284, 562] on div at bounding box center [274, 573] width 43 height 23
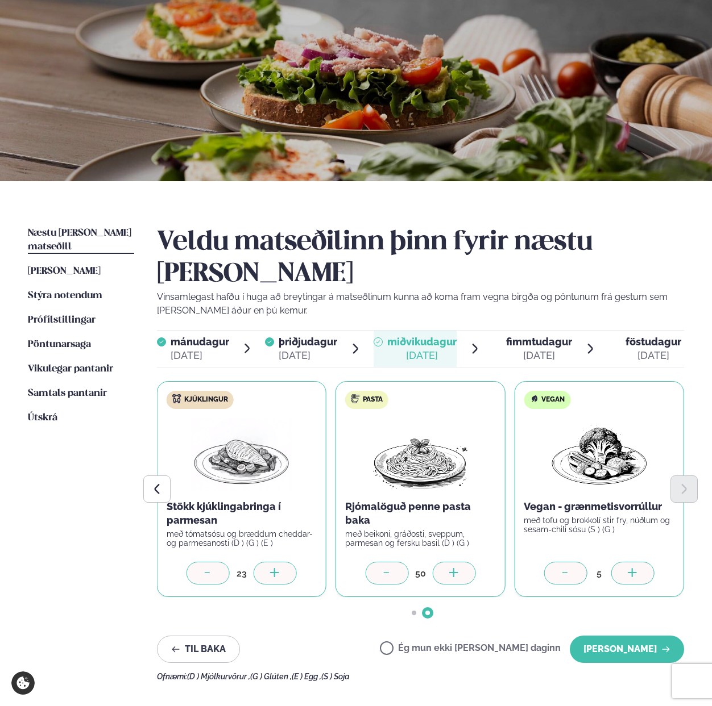
click at [284, 562] on div at bounding box center [274, 573] width 43 height 23
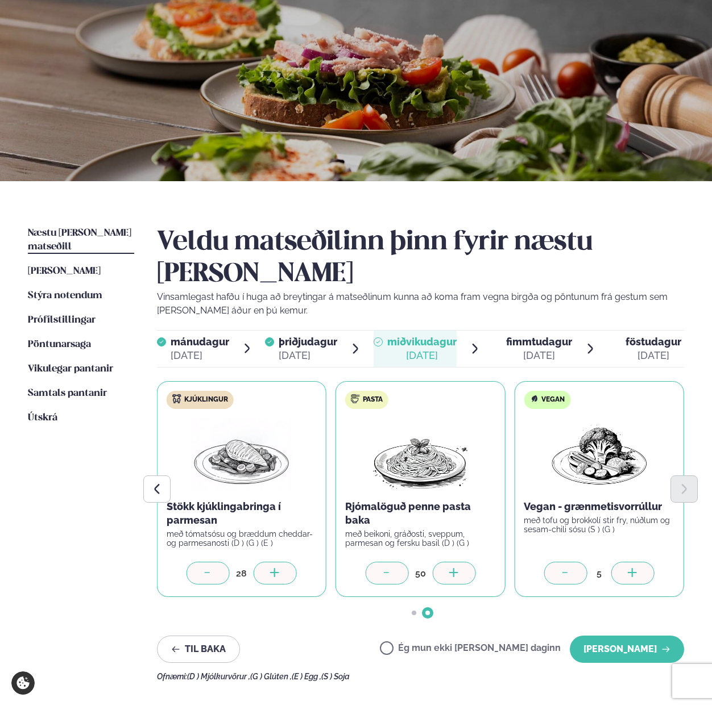
click at [284, 562] on div at bounding box center [274, 573] width 43 height 23
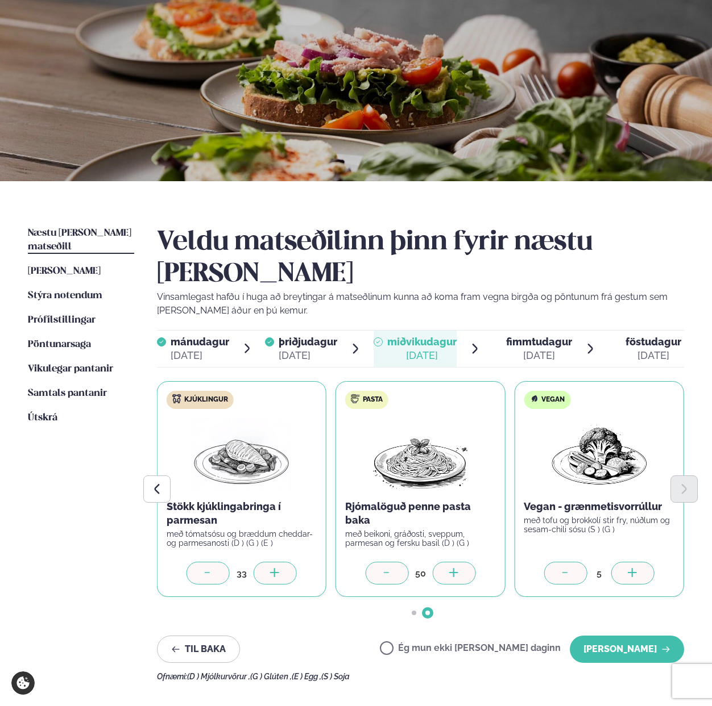
click at [284, 562] on div at bounding box center [274, 573] width 43 height 23
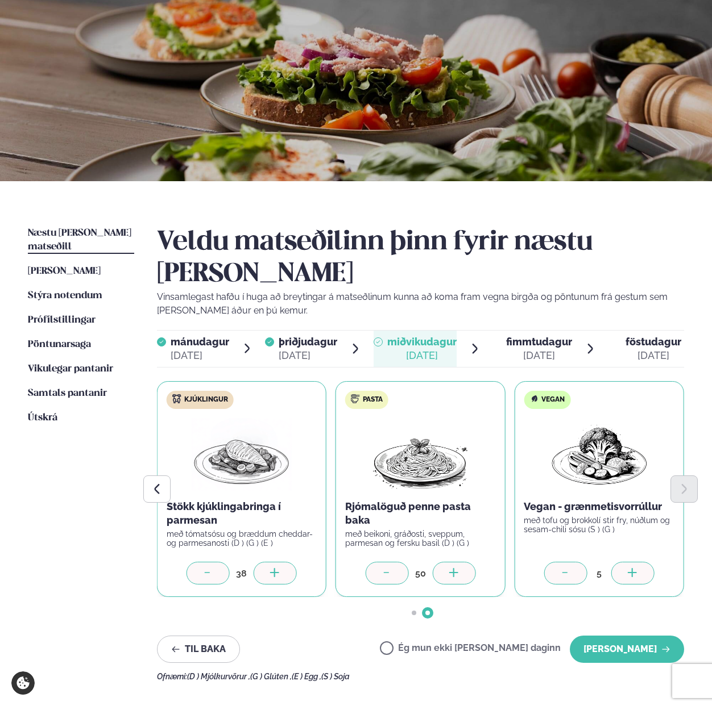
click at [284, 562] on div at bounding box center [274, 573] width 43 height 23
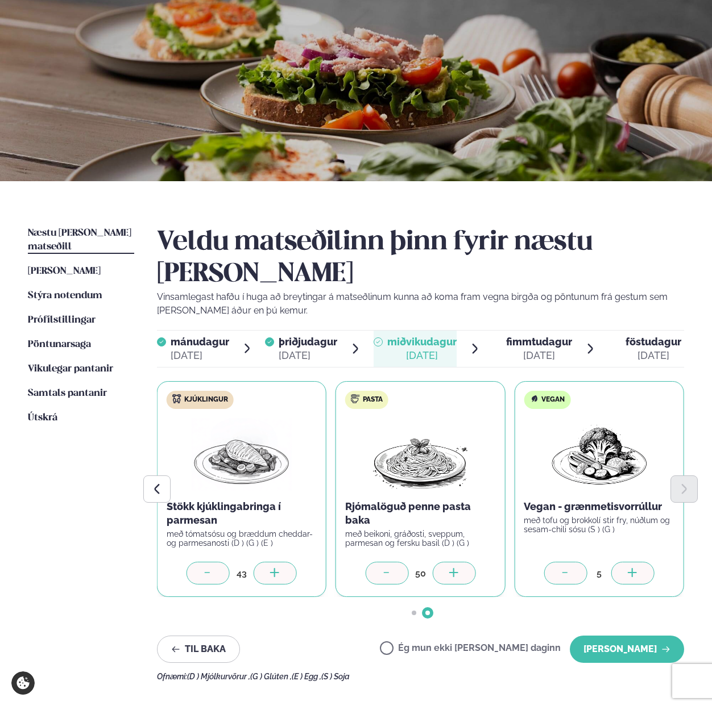
click at [284, 562] on div at bounding box center [274, 573] width 43 height 23
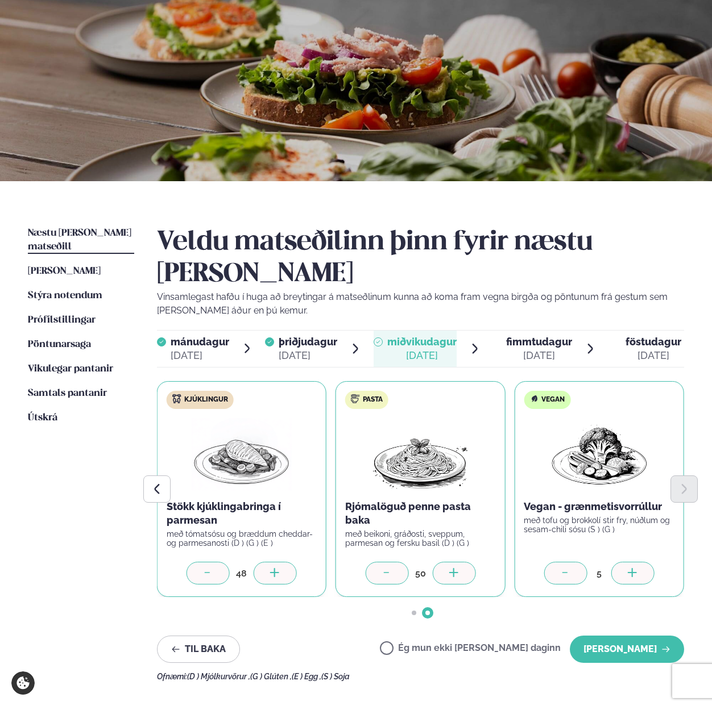
click at [284, 562] on div at bounding box center [274, 573] width 43 height 23
click at [615, 636] on button "[PERSON_NAME]" at bounding box center [626, 649] width 114 height 27
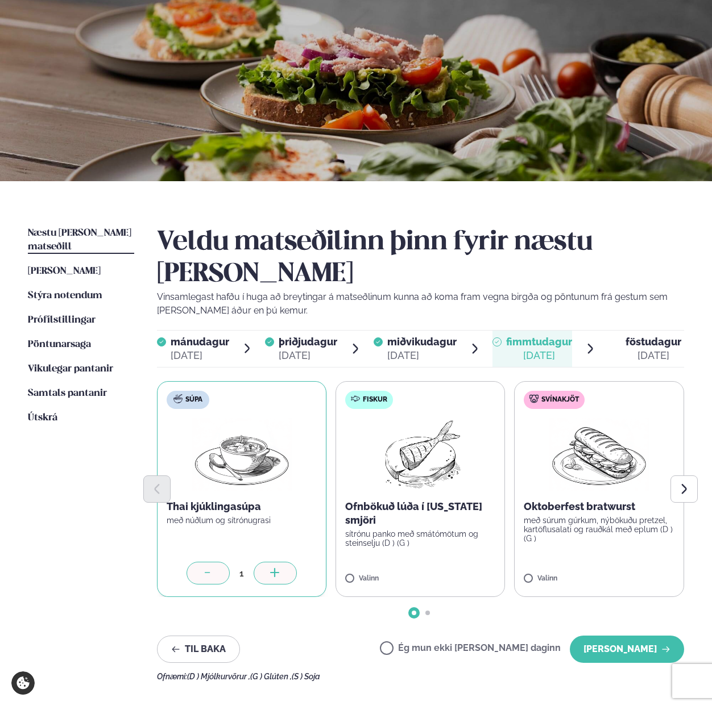
click at [363, 543] on label "Fiskur Ofnbökuð lúða í Arizona smjöri sítrónu panko með smátómötum og steinselj…" at bounding box center [419, 489] width 169 height 216
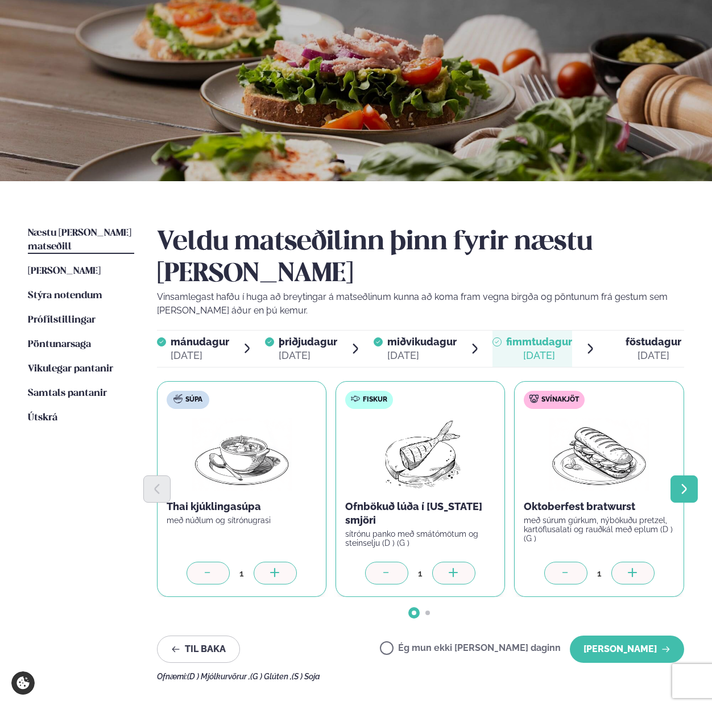
click at [686, 483] on icon "Next slide" at bounding box center [683, 489] width 13 height 13
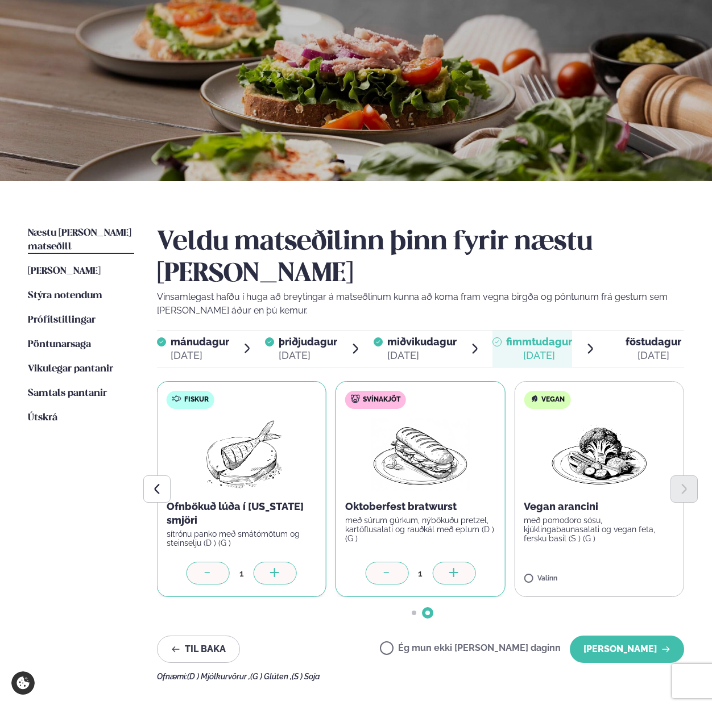
click at [540, 538] on label "Vegan Vegan arancini með pomodoro sósu, kjúklingabaunasalati og vegan feta, fer…" at bounding box center [598, 489] width 169 height 216
click at [635, 562] on div at bounding box center [632, 573] width 43 height 23
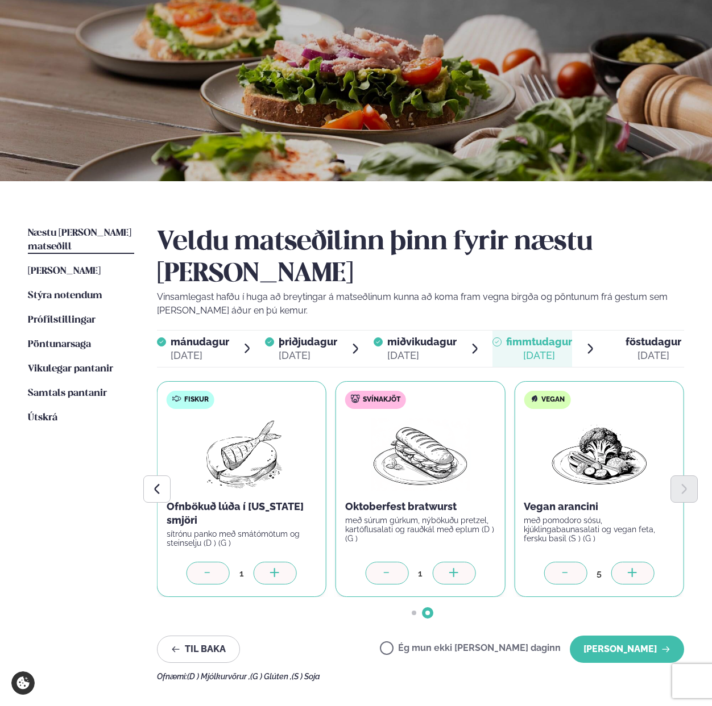
click at [455, 568] on icon at bounding box center [453, 573] width 11 height 11
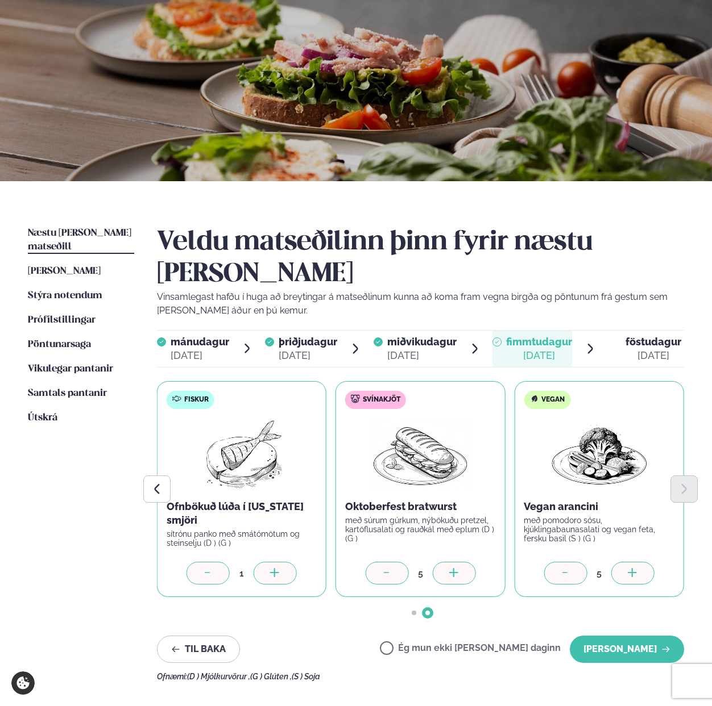
click at [455, 568] on icon at bounding box center [453, 573] width 11 height 11
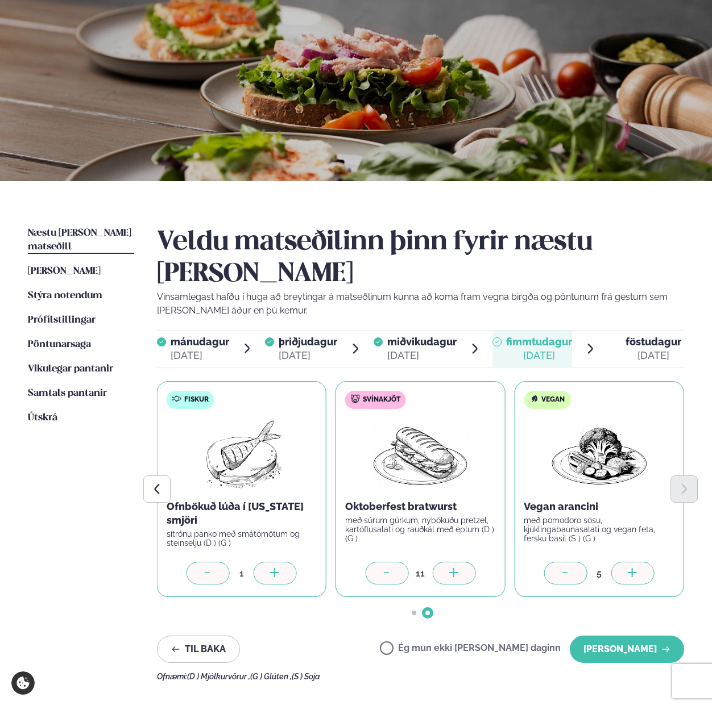
click at [455, 568] on icon at bounding box center [453, 573] width 11 height 11
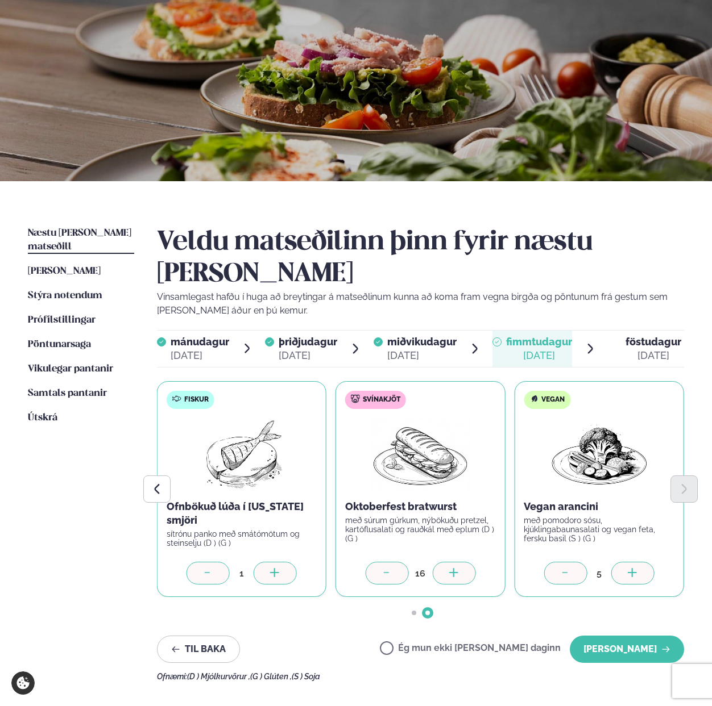
click at [455, 568] on icon at bounding box center [453, 573] width 11 height 11
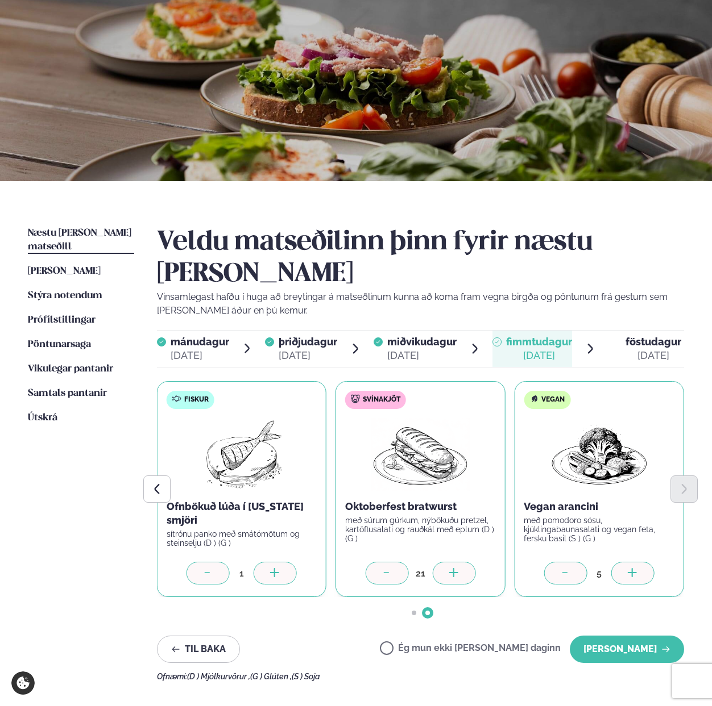
click at [455, 568] on icon at bounding box center [453, 573] width 11 height 11
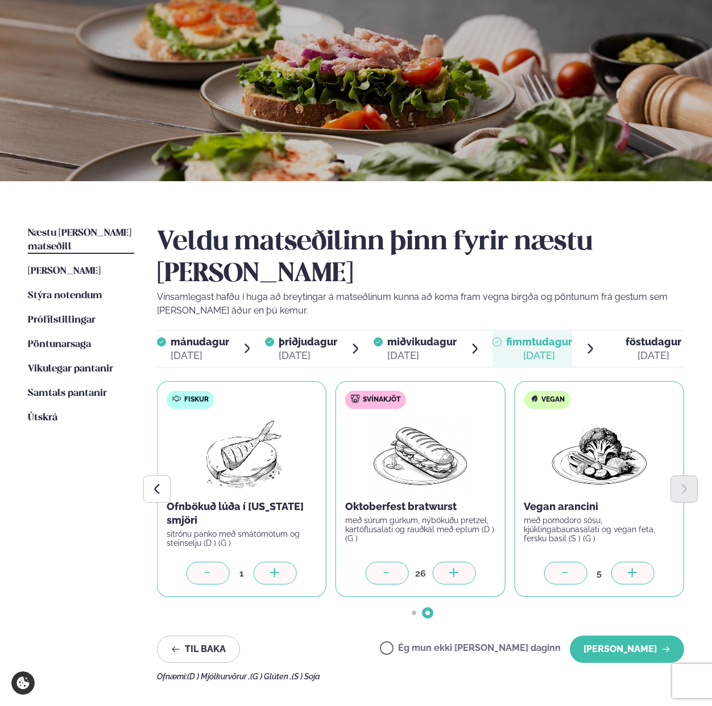
click at [455, 568] on icon at bounding box center [453, 573] width 11 height 11
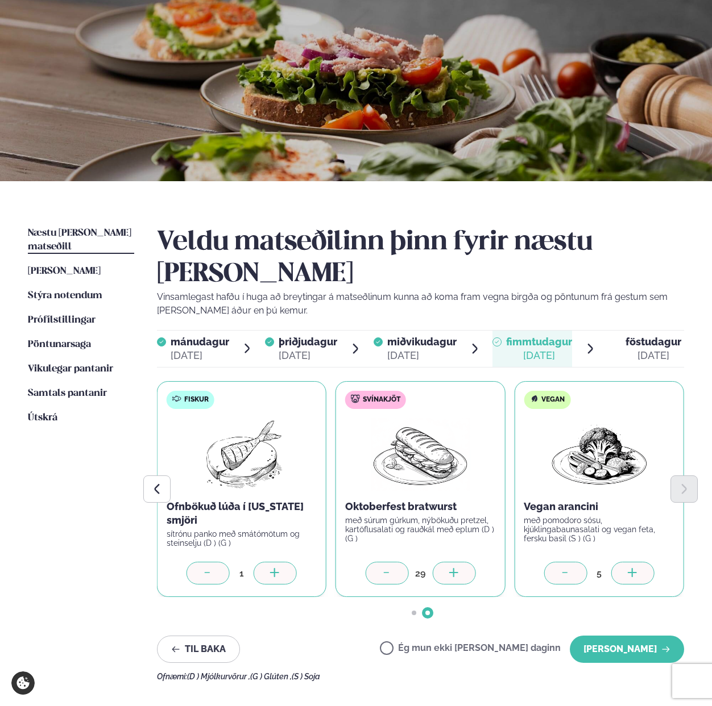
click at [455, 568] on icon at bounding box center [453, 573] width 11 height 11
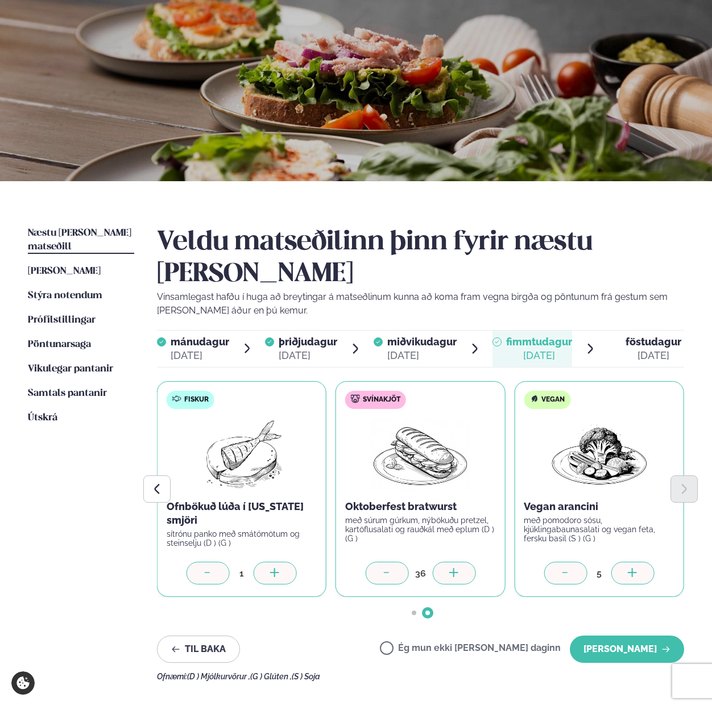
click at [455, 568] on icon at bounding box center [453, 573] width 11 height 11
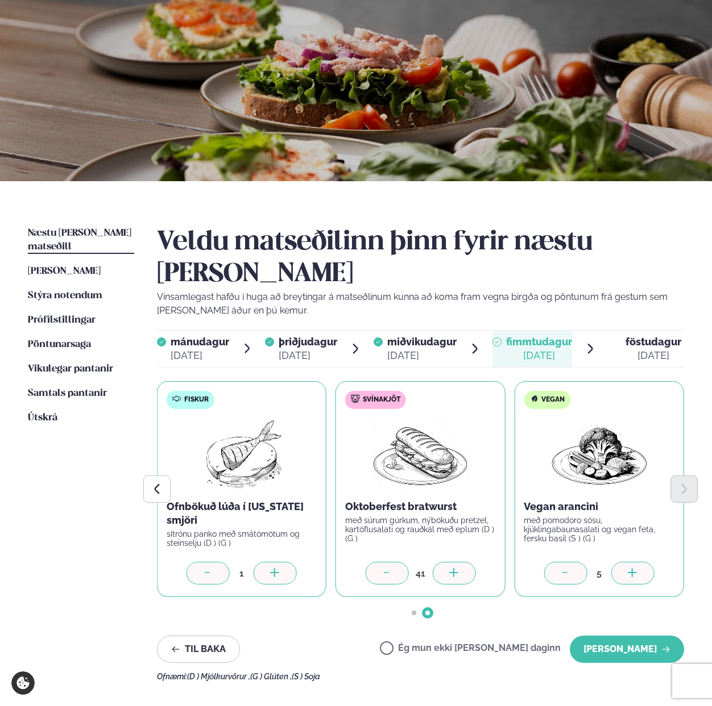
click at [455, 568] on icon at bounding box center [453, 573] width 11 height 11
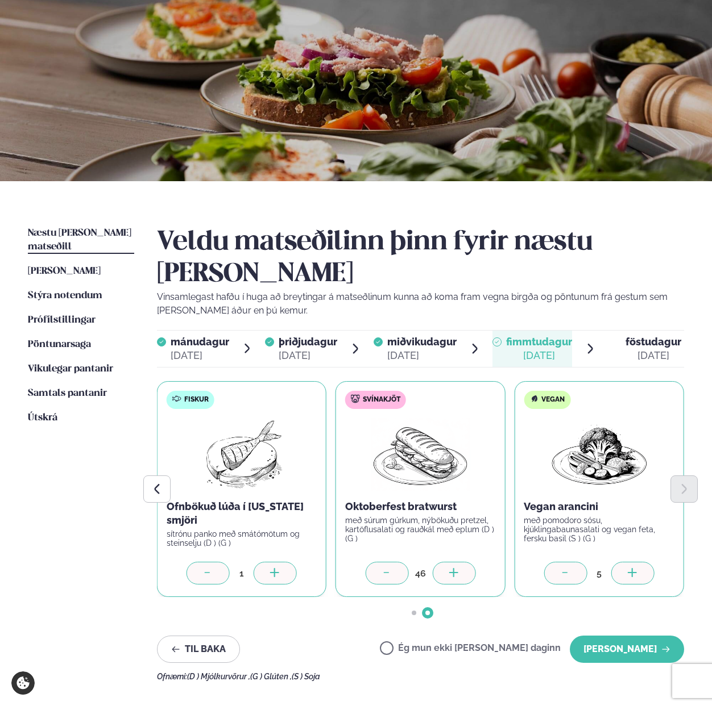
click at [455, 568] on icon at bounding box center [453, 573] width 11 height 11
click at [282, 562] on div at bounding box center [274, 573] width 43 height 23
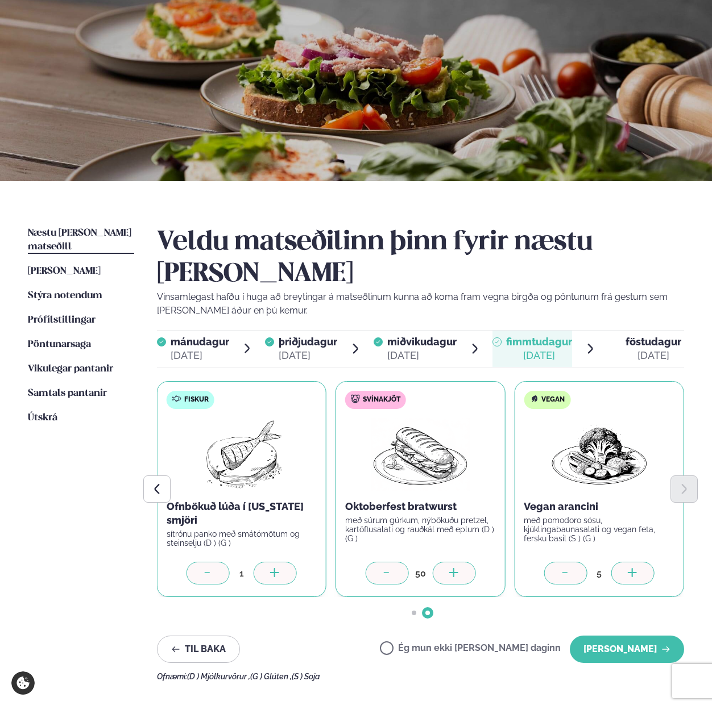
click at [282, 562] on div at bounding box center [274, 573] width 43 height 23
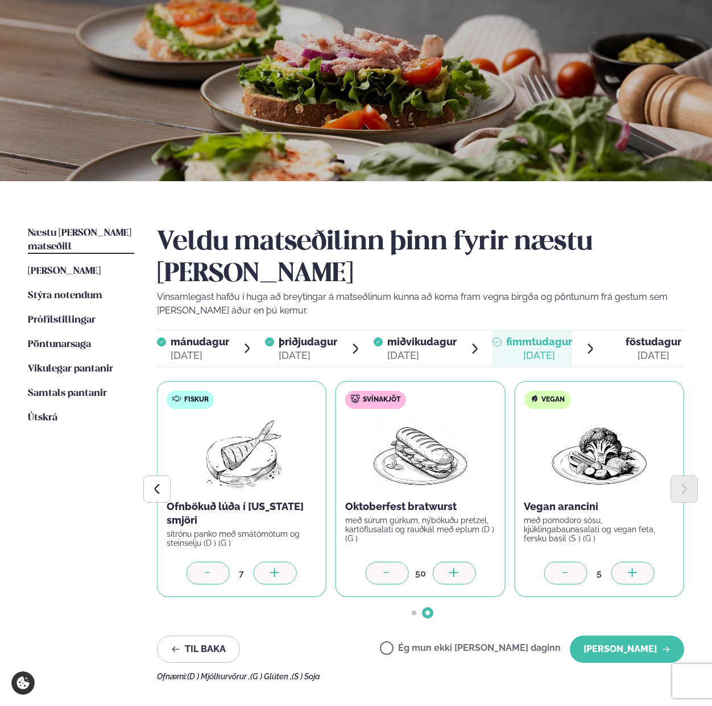
click at [282, 562] on div at bounding box center [274, 573] width 43 height 23
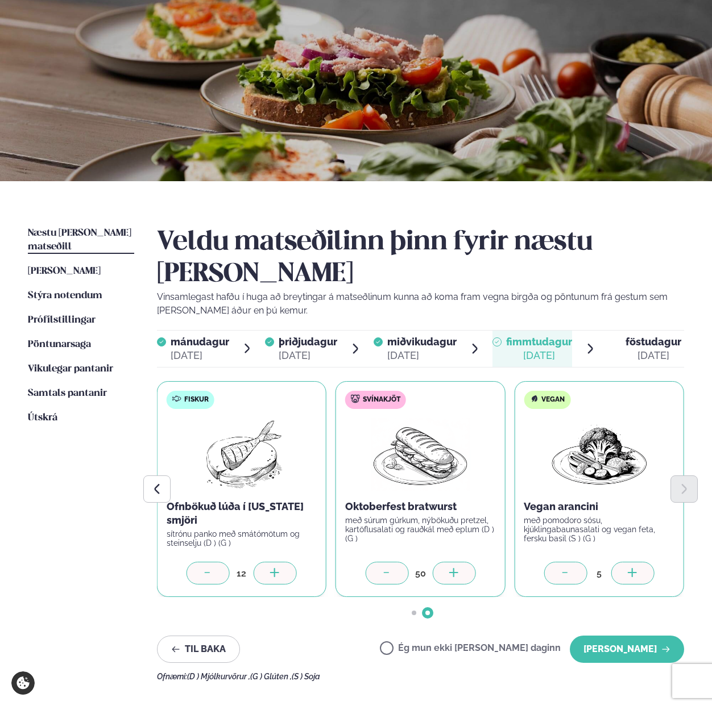
click at [282, 562] on div at bounding box center [274, 573] width 43 height 23
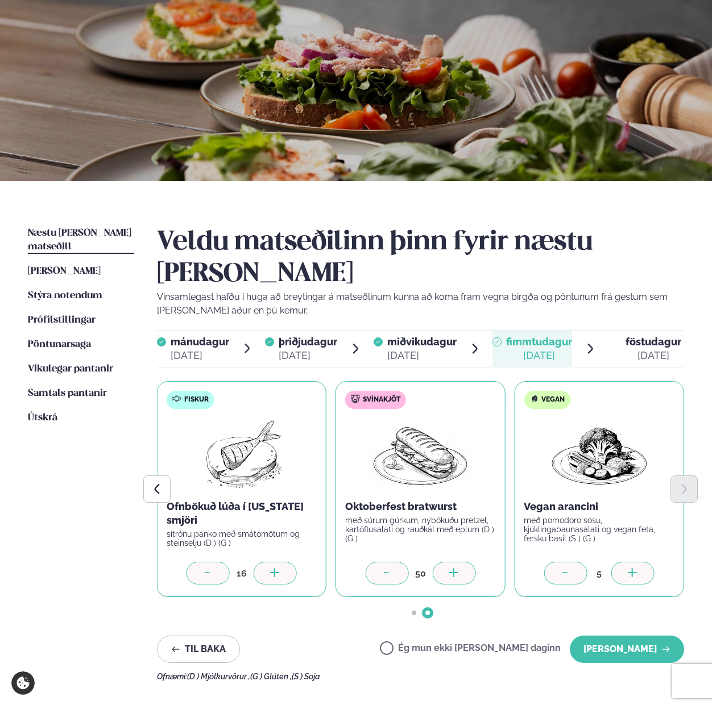
click at [282, 562] on div at bounding box center [274, 573] width 43 height 23
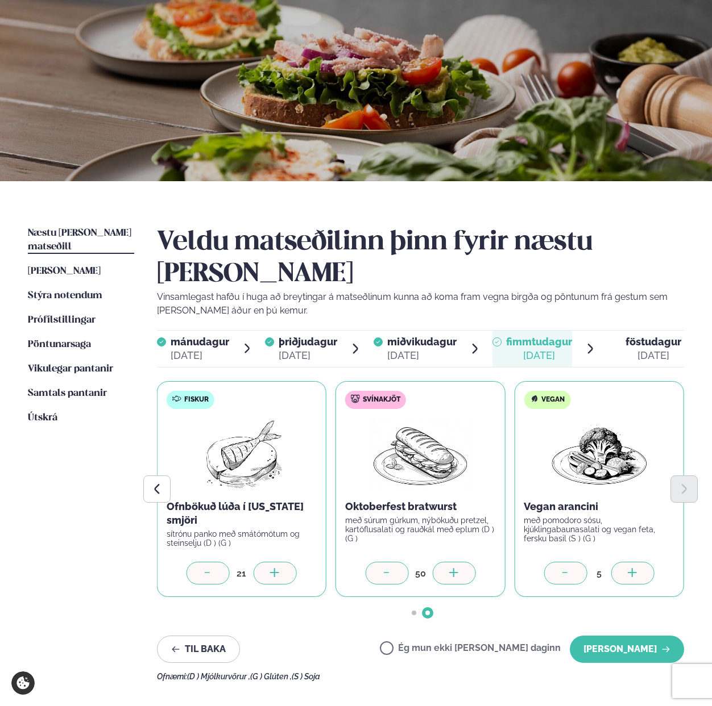
click at [282, 562] on div at bounding box center [274, 573] width 43 height 23
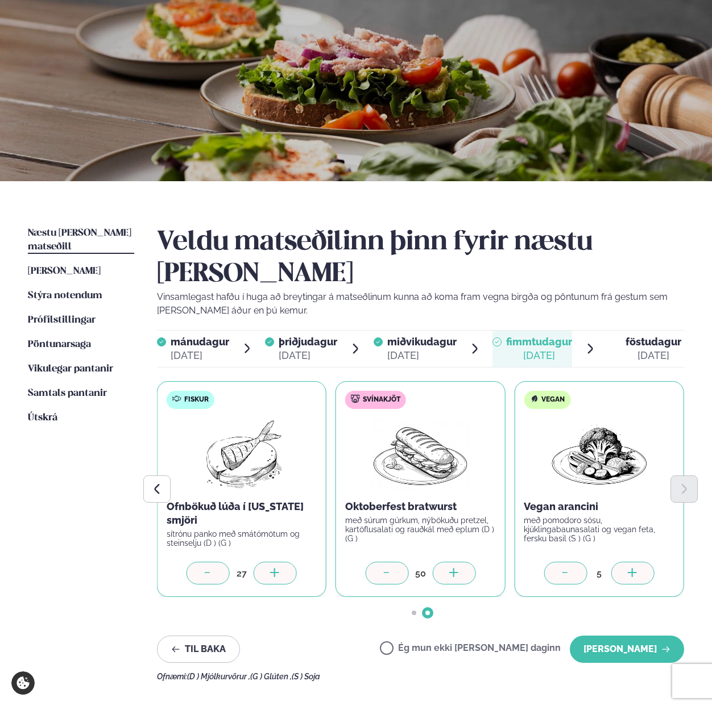
click at [282, 562] on div at bounding box center [274, 573] width 43 height 23
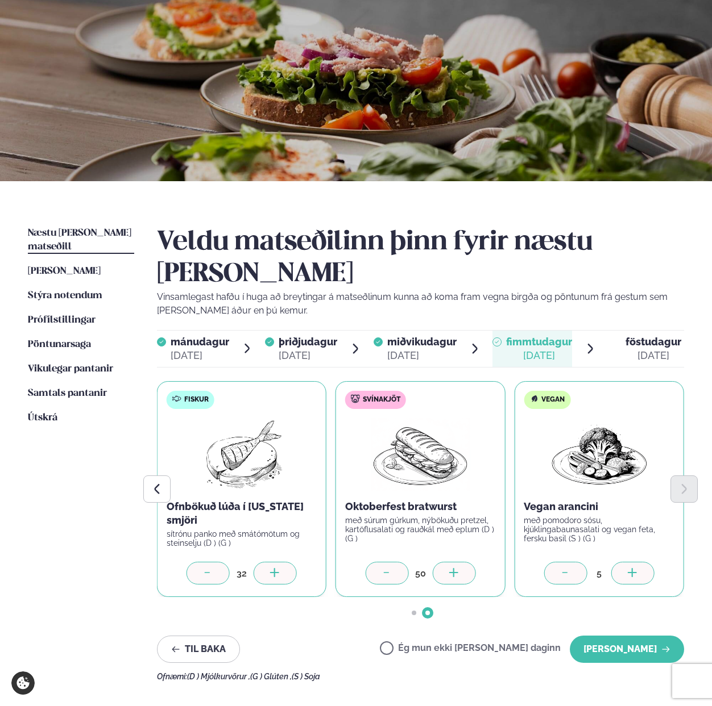
click at [282, 562] on div at bounding box center [274, 573] width 43 height 23
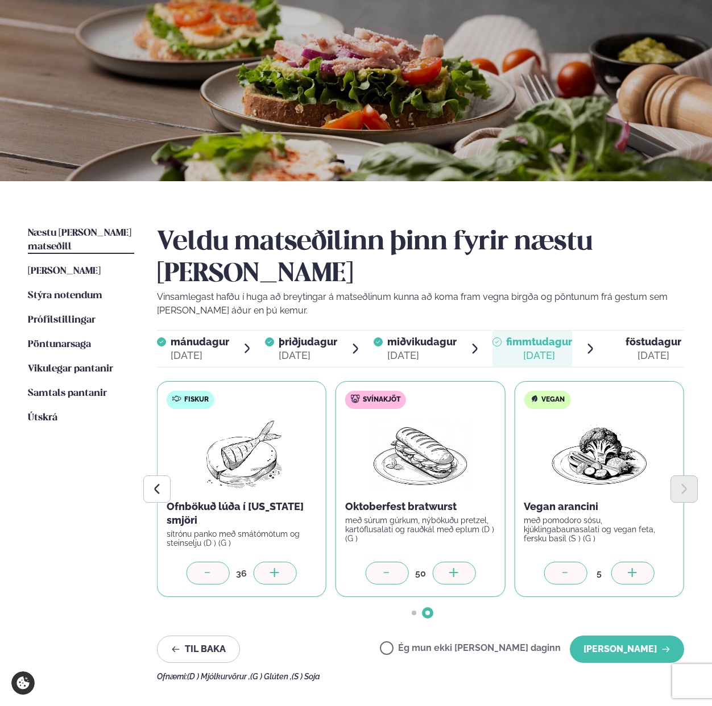
click at [282, 562] on div at bounding box center [274, 573] width 43 height 23
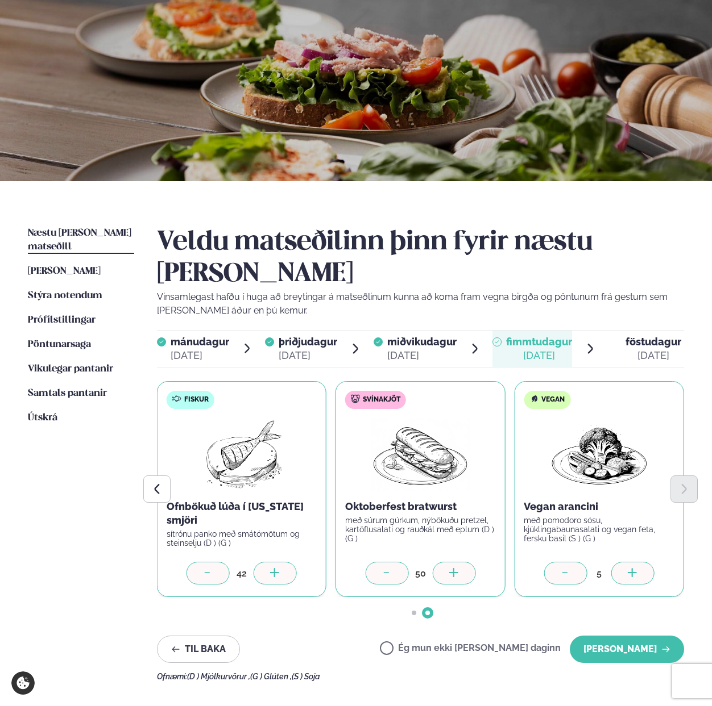
click at [282, 562] on div at bounding box center [274, 573] width 43 height 23
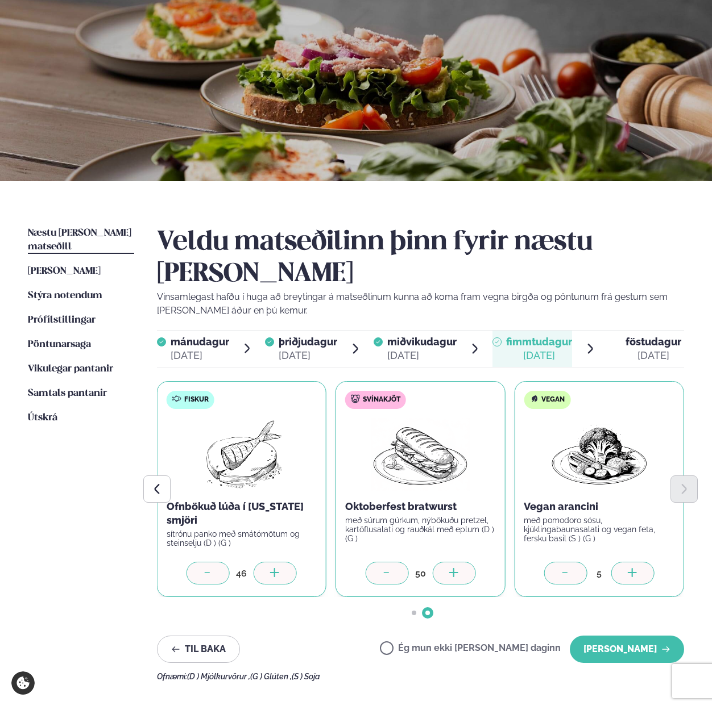
click at [282, 562] on div at bounding box center [274, 573] width 43 height 23
click at [627, 636] on button "[PERSON_NAME]" at bounding box center [626, 649] width 114 height 27
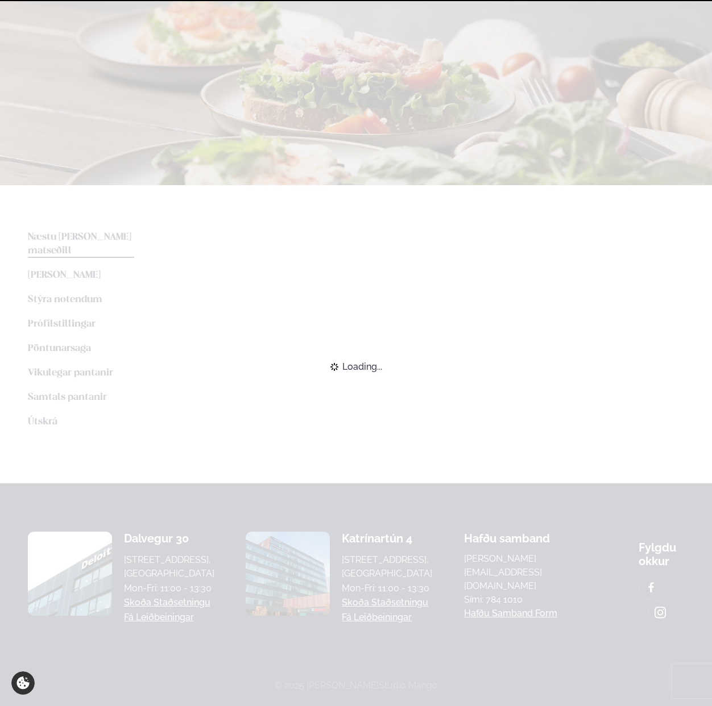
scroll to position [58, 0]
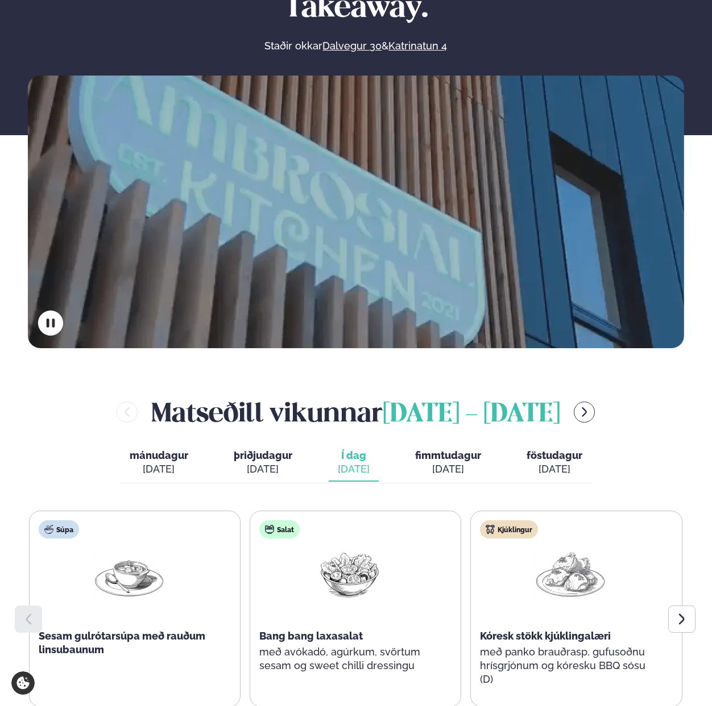
scroll to position [225, 0]
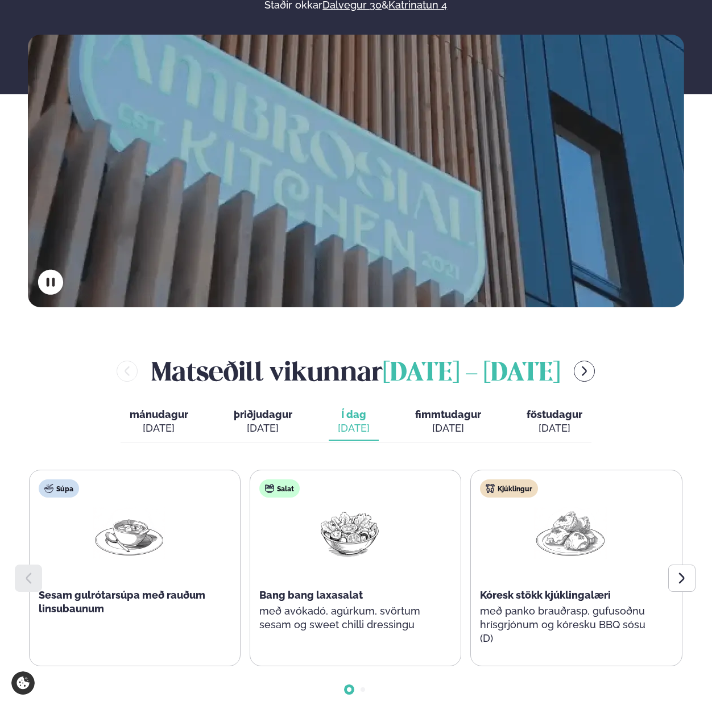
click at [553, 409] on span "föstudagur" at bounding box center [554, 415] width 56 height 12
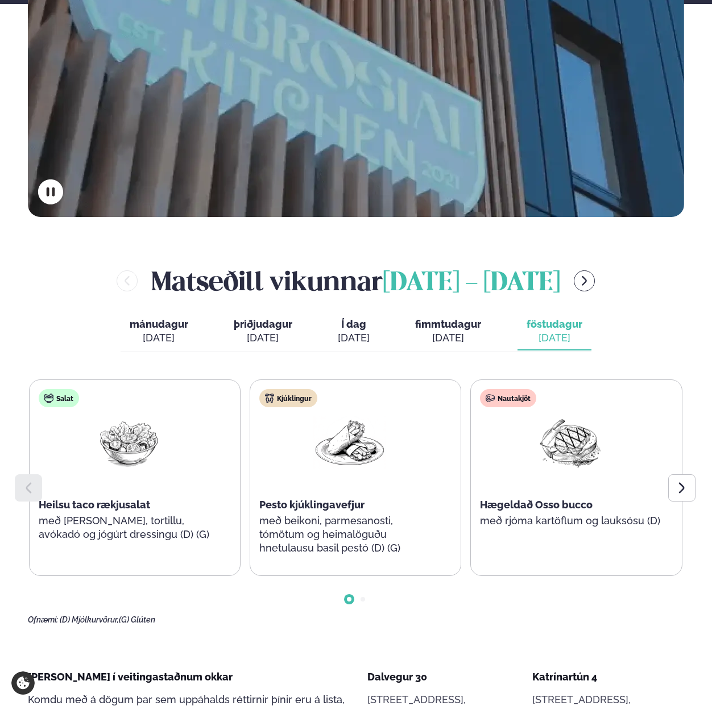
scroll to position [328, 0]
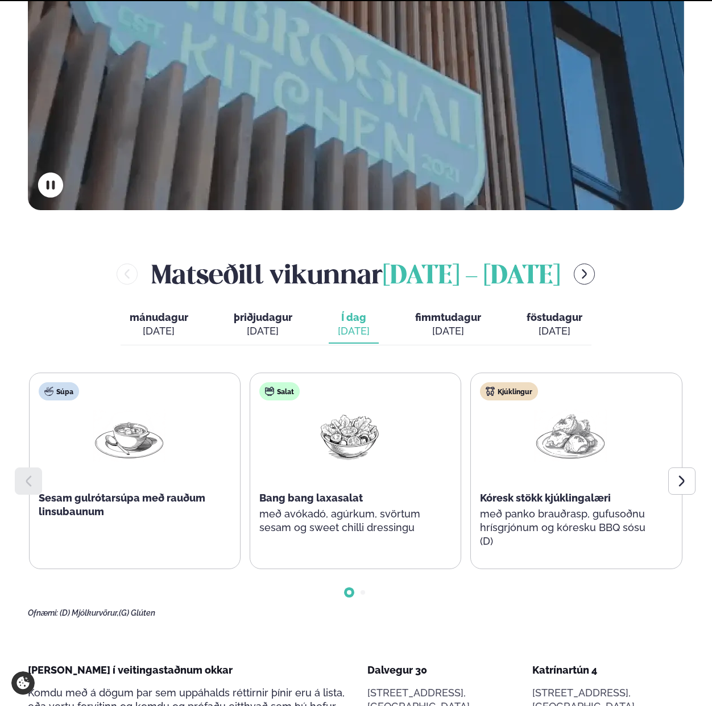
scroll to position [328, 0]
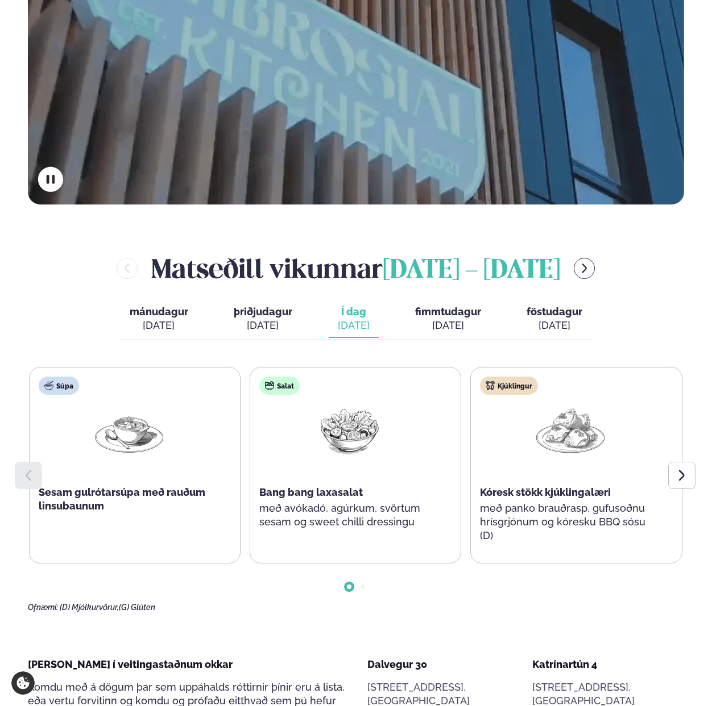
click at [546, 319] on div "[DATE]" at bounding box center [554, 326] width 56 height 14
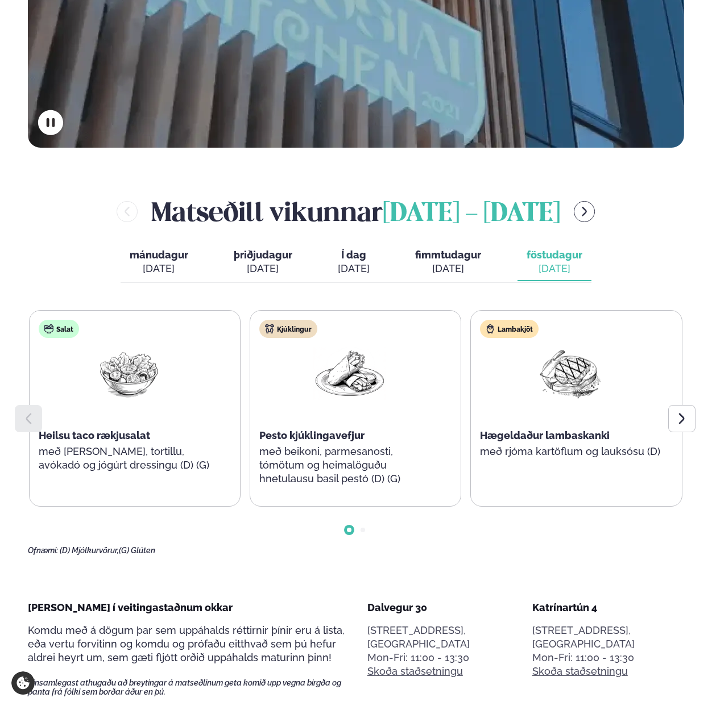
scroll to position [390, 0]
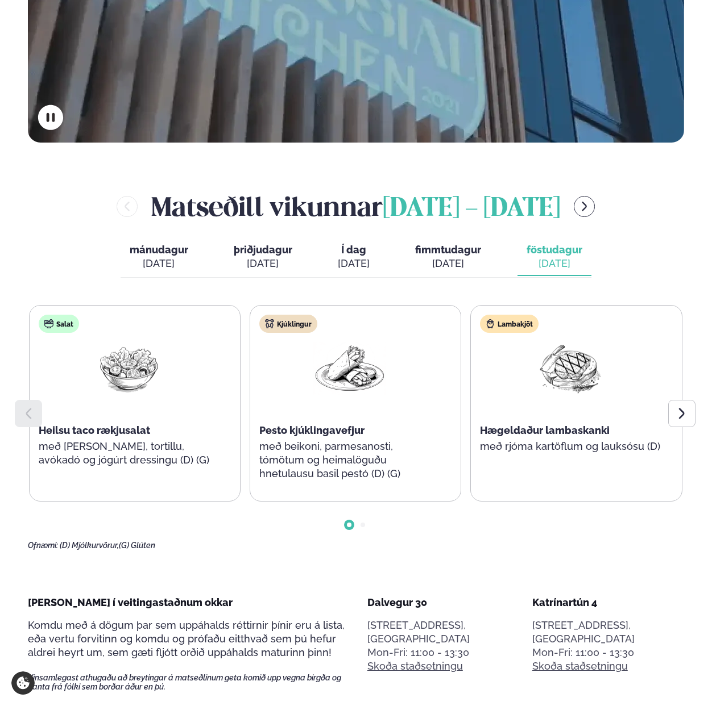
click at [455, 244] on span "fimmtudagur" at bounding box center [448, 250] width 66 height 12
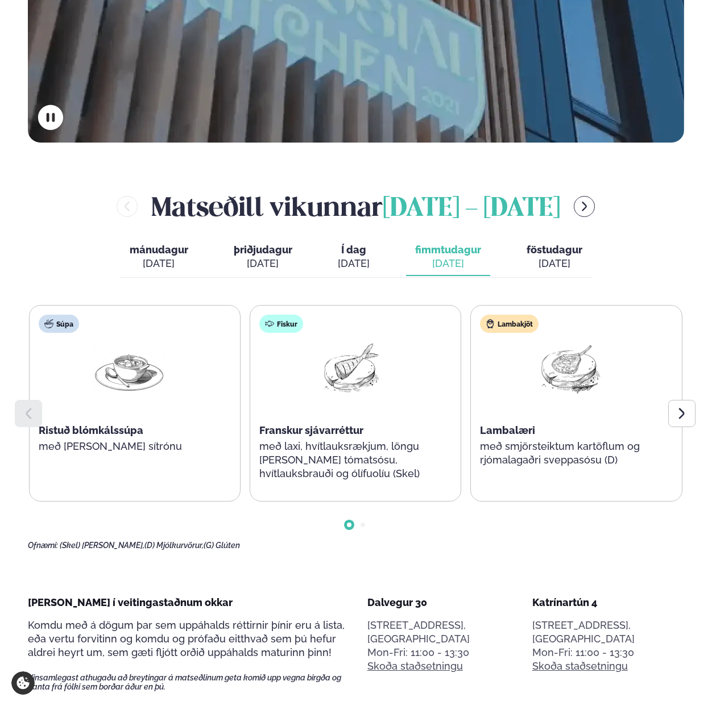
scroll to position [0, 0]
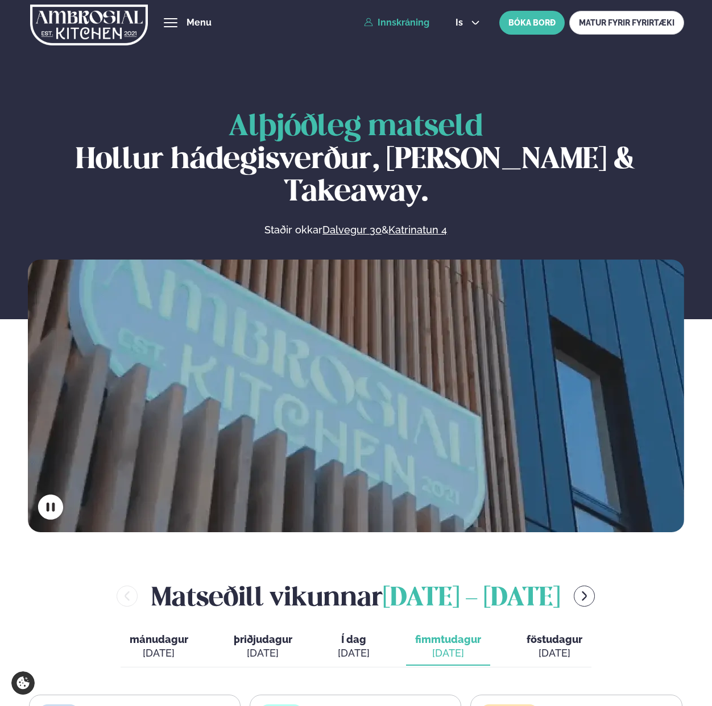
click at [409, 25] on link "Innskráning" at bounding box center [396, 23] width 65 height 10
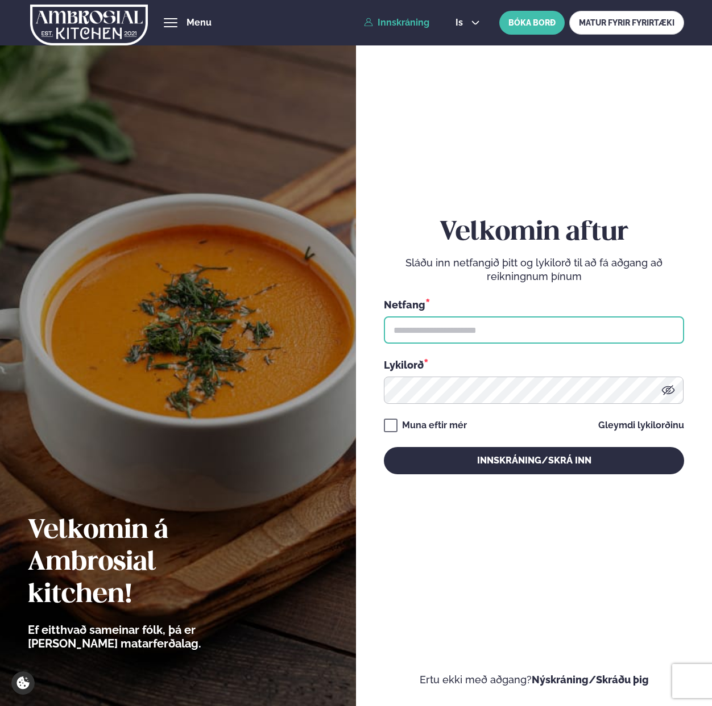
click at [427, 336] on input "text" at bounding box center [534, 330] width 300 height 27
paste input "**********"
type input "**********"
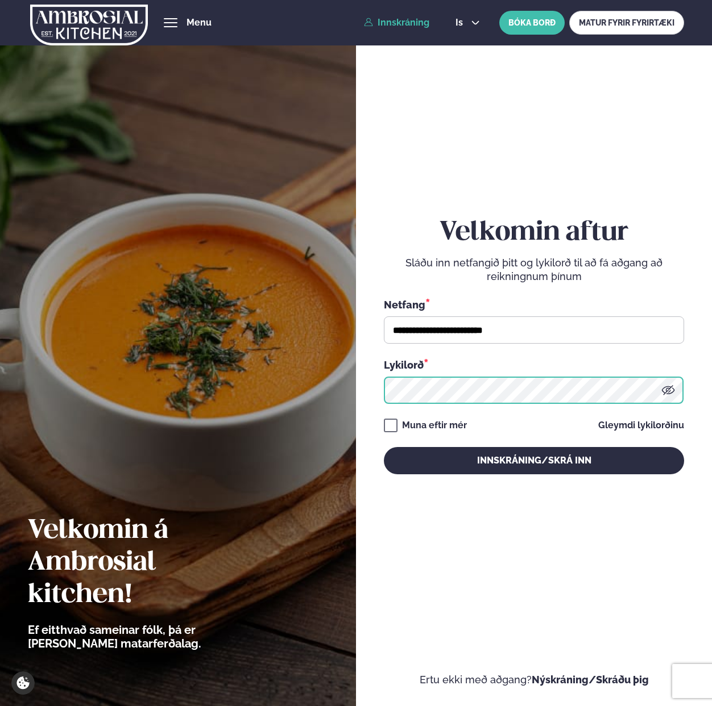
click at [384, 447] on button "Innskráning/Skrá inn" at bounding box center [534, 460] width 300 height 27
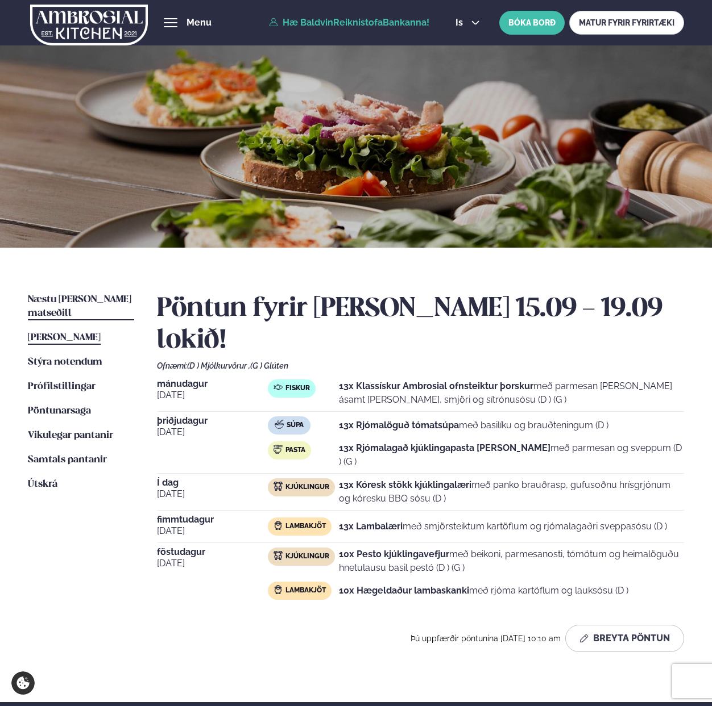
click at [78, 305] on link "Næstu [PERSON_NAME] matseðill Næsta vika" at bounding box center [81, 306] width 106 height 27
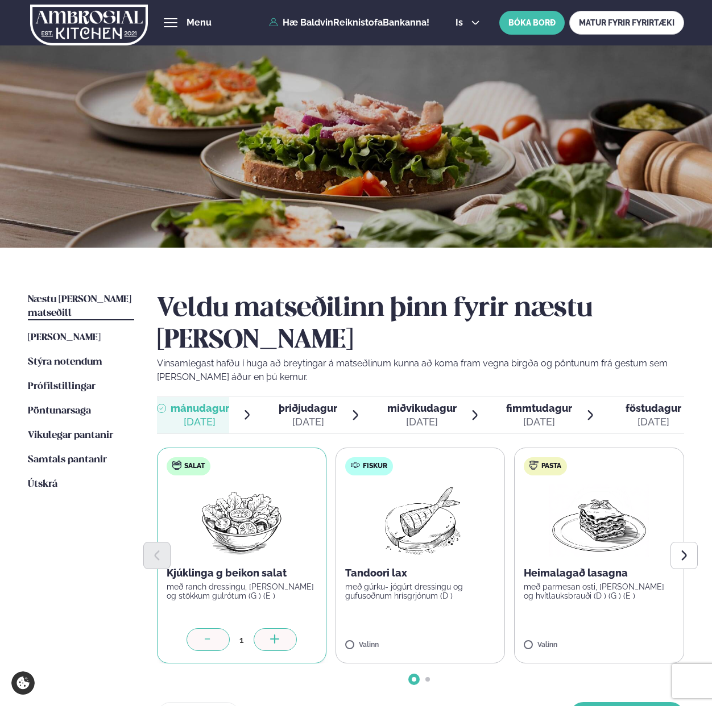
click at [270, 635] on icon at bounding box center [274, 640] width 11 height 11
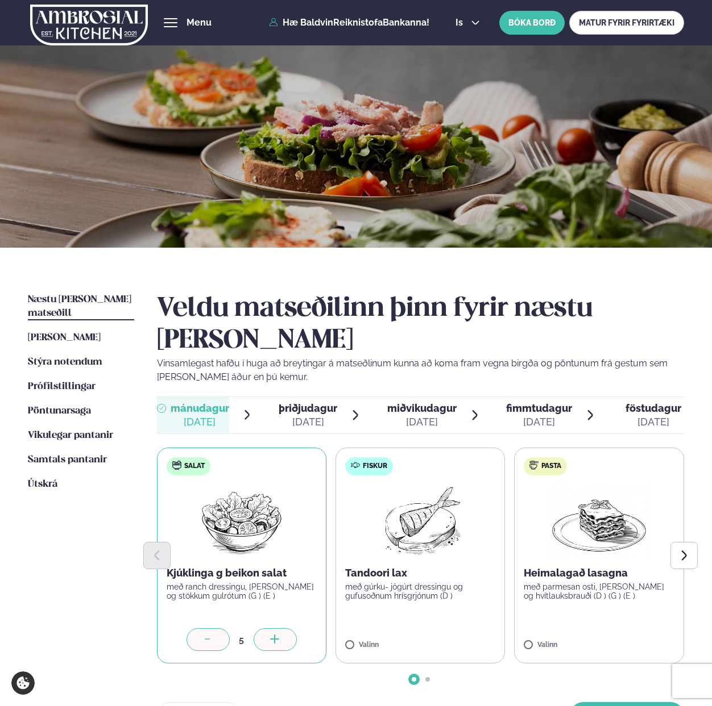
click at [270, 635] on icon at bounding box center [274, 640] width 11 height 11
click at [463, 629] on div at bounding box center [453, 640] width 43 height 23
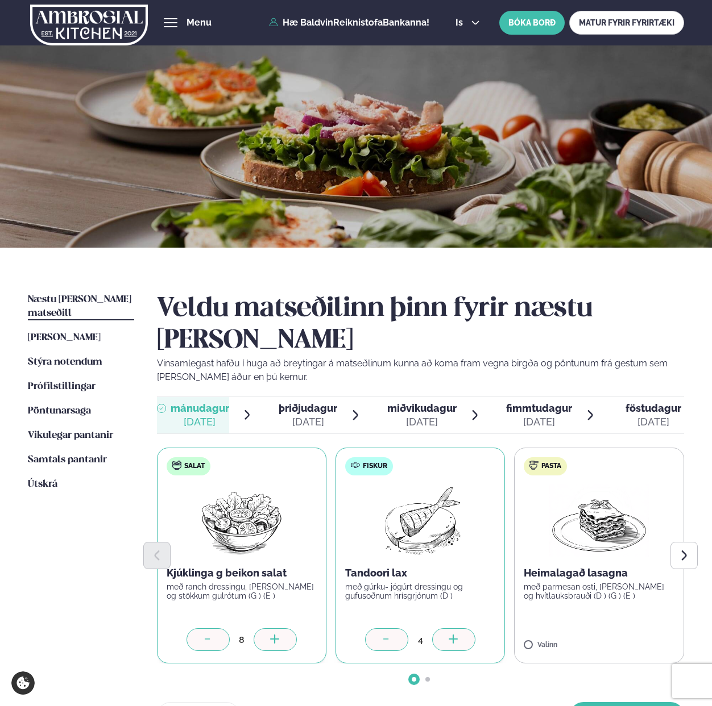
click at [463, 629] on div at bounding box center [453, 640] width 43 height 23
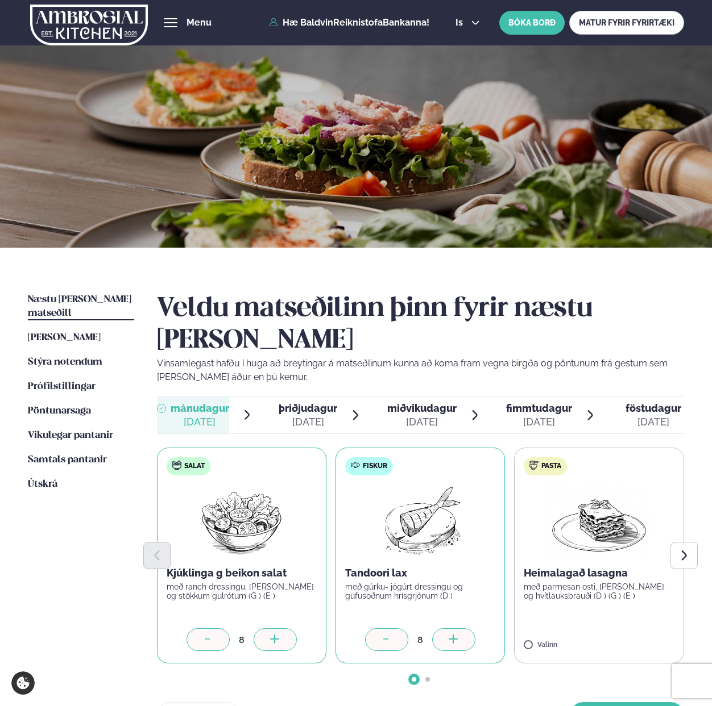
click at [463, 629] on div at bounding box center [453, 640] width 43 height 23
click at [614, 702] on button "[PERSON_NAME]" at bounding box center [626, 715] width 114 height 27
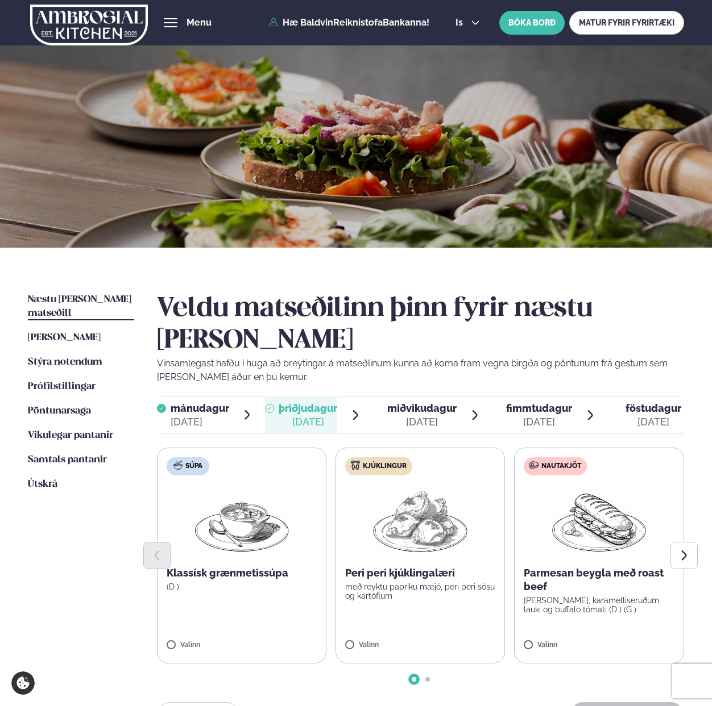
click at [173, 609] on label "Súpa Klassísk grænmetissúpa (D ) Valinn" at bounding box center [241, 556] width 169 height 216
click at [280, 635] on icon at bounding box center [274, 640] width 11 height 11
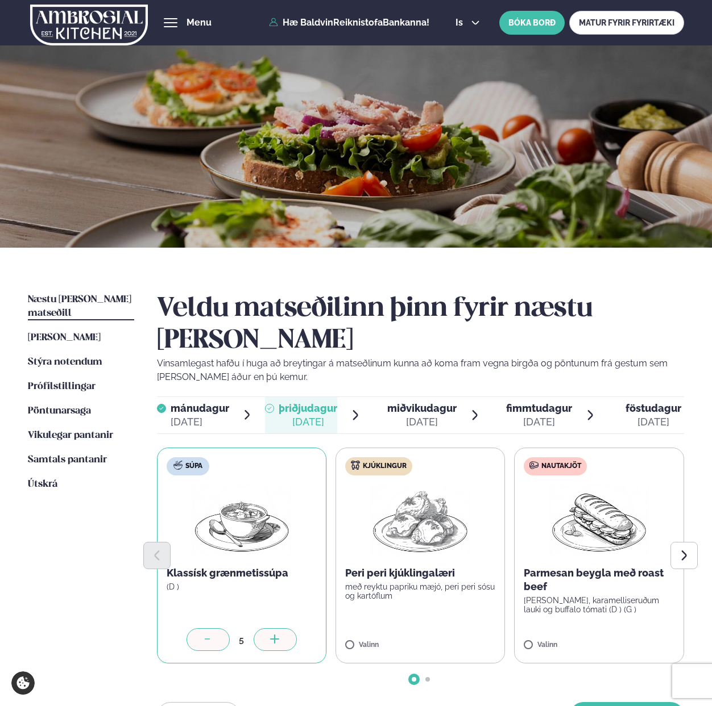
click at [280, 635] on icon at bounding box center [274, 640] width 11 height 11
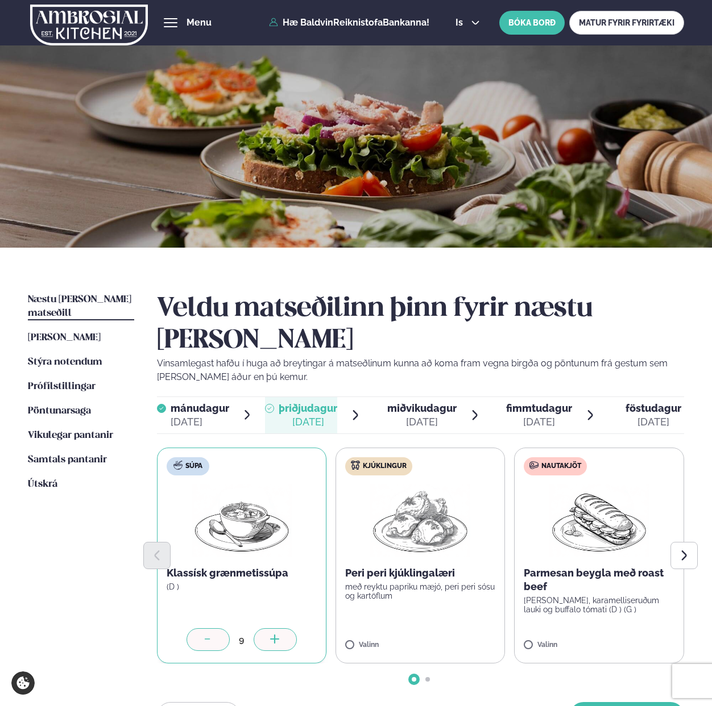
click at [280, 635] on icon at bounding box center [274, 640] width 11 height 11
click at [683, 550] on icon "Next slide" at bounding box center [683, 556] width 13 height 13
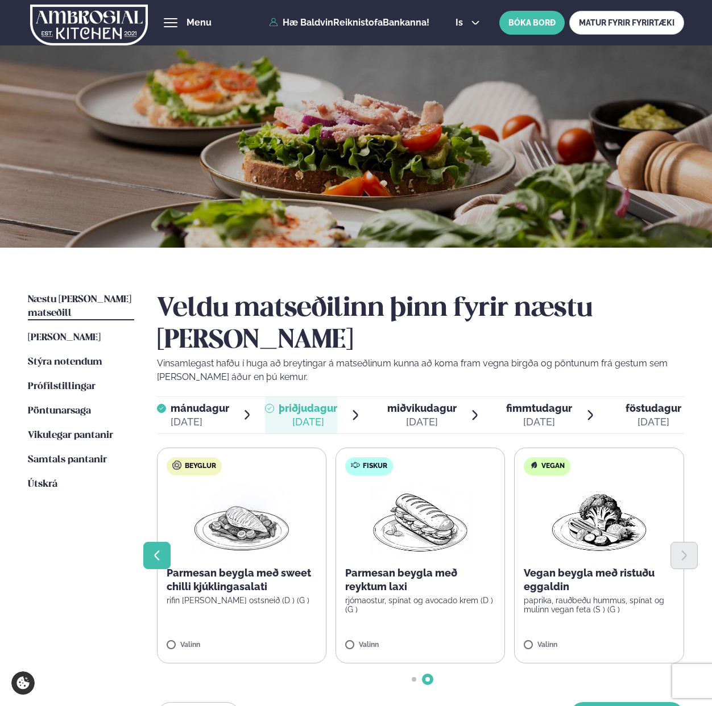
click at [152, 542] on button "Previous slide" at bounding box center [156, 555] width 27 height 27
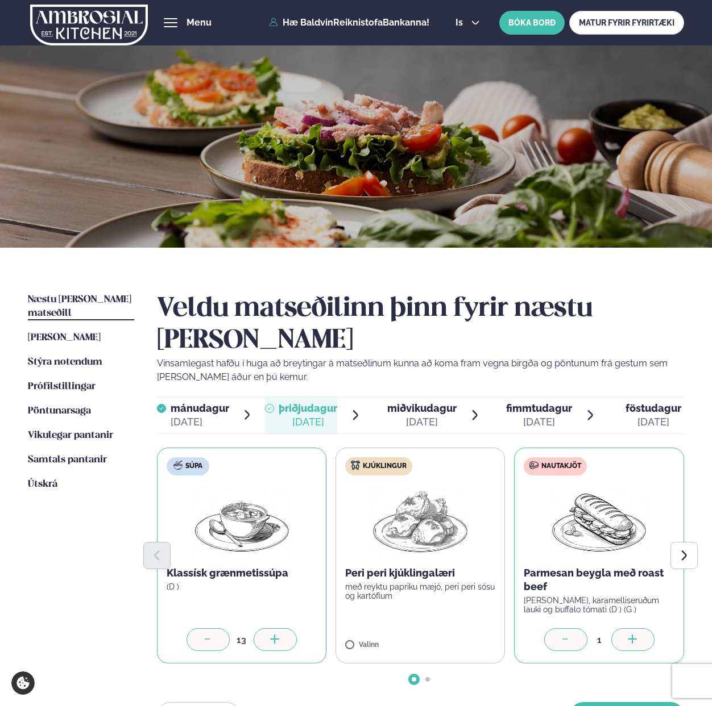
click at [630, 635] on icon at bounding box center [632, 640] width 11 height 11
click at [629, 635] on icon at bounding box center [632, 640] width 11 height 11
click at [685, 542] on button "Next slide" at bounding box center [683, 555] width 27 height 27
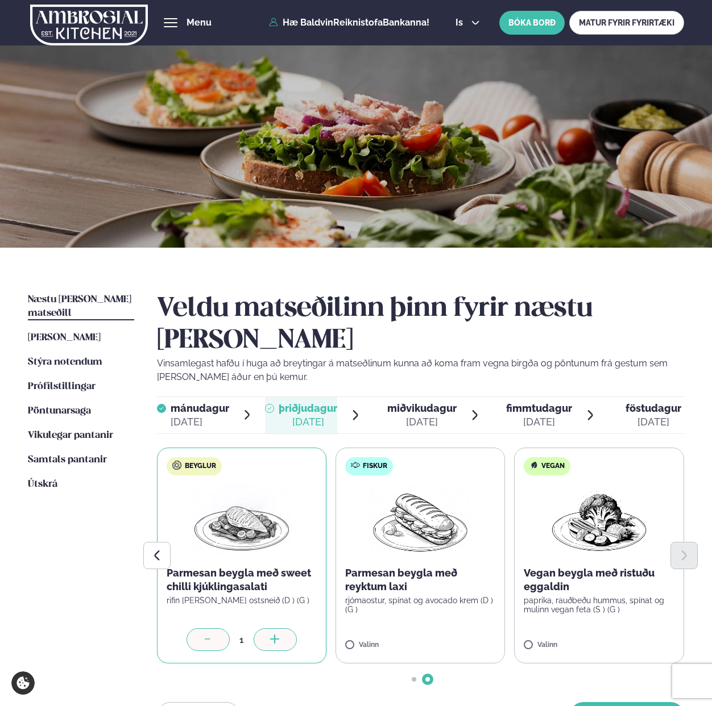
click at [269, 629] on div at bounding box center [274, 640] width 43 height 23
click at [454, 635] on icon at bounding box center [452, 639] width 1 height 9
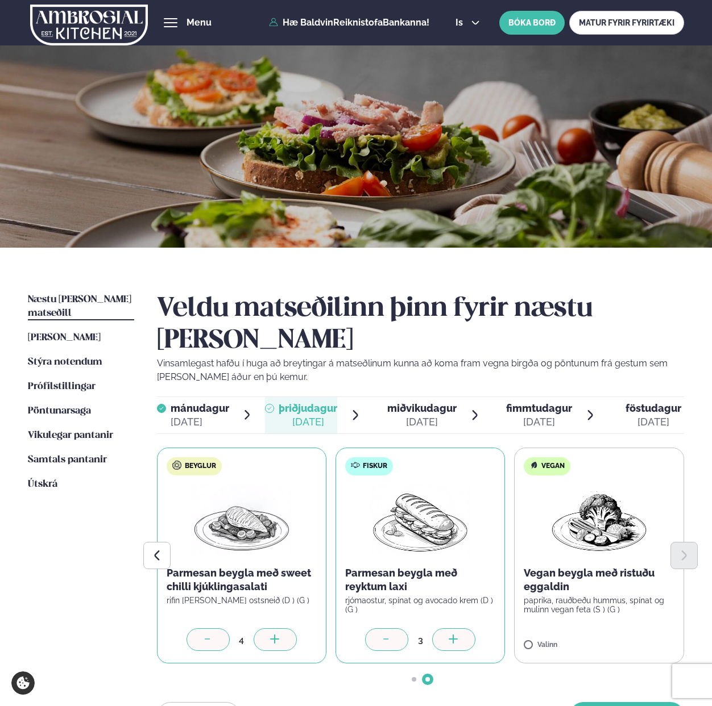
click at [454, 635] on icon at bounding box center [452, 639] width 1 height 9
click at [151, 542] on button "Previous slide" at bounding box center [156, 555] width 27 height 27
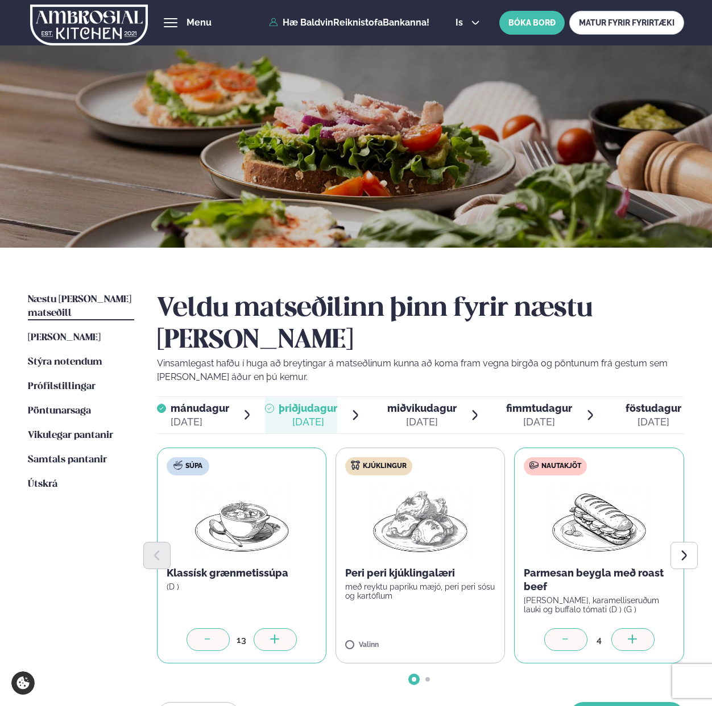
click at [635, 635] on icon at bounding box center [632, 640] width 11 height 11
click at [616, 702] on button "[PERSON_NAME]" at bounding box center [626, 715] width 114 height 27
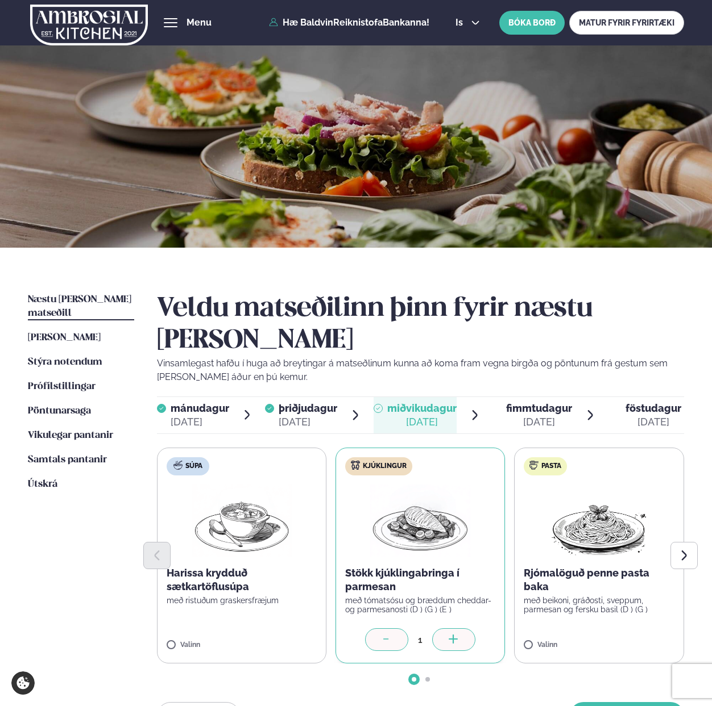
click at [461, 629] on div at bounding box center [453, 640] width 43 height 23
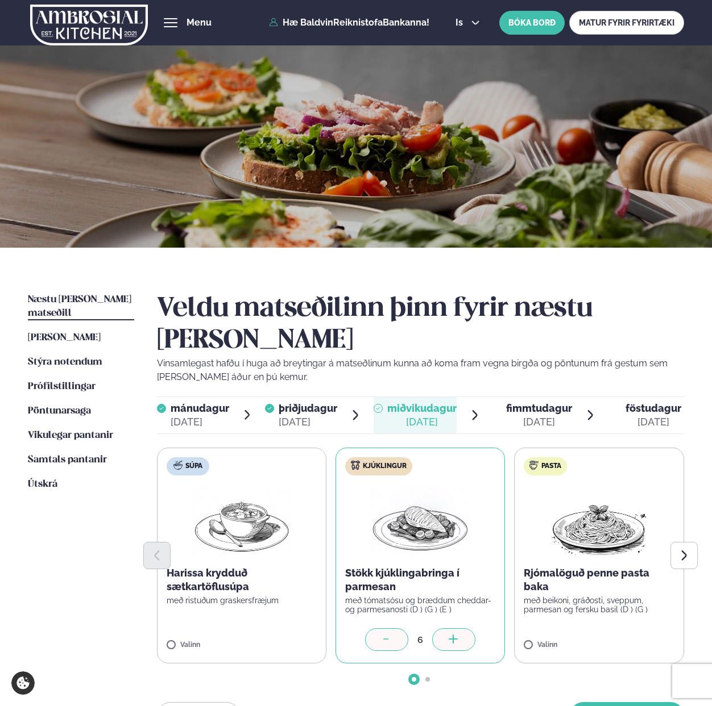
click at [461, 629] on div at bounding box center [453, 640] width 43 height 23
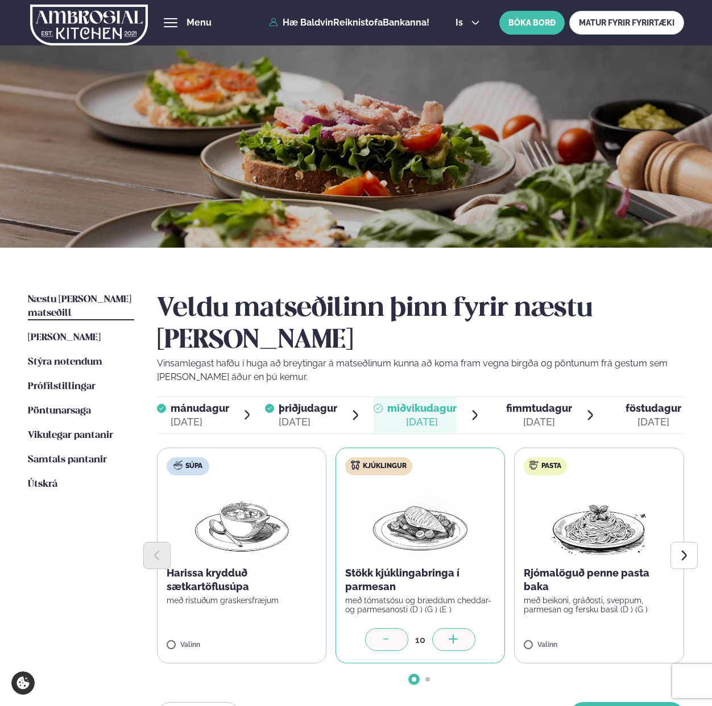
click at [461, 629] on div at bounding box center [453, 640] width 43 height 23
click at [617, 702] on button "[PERSON_NAME]" at bounding box center [626, 715] width 114 height 27
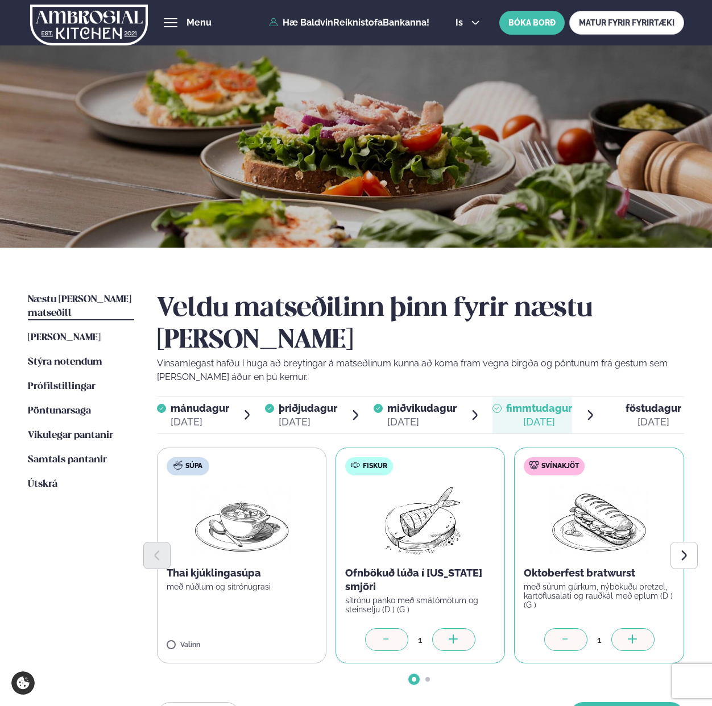
click at [623, 629] on div at bounding box center [632, 640] width 43 height 23
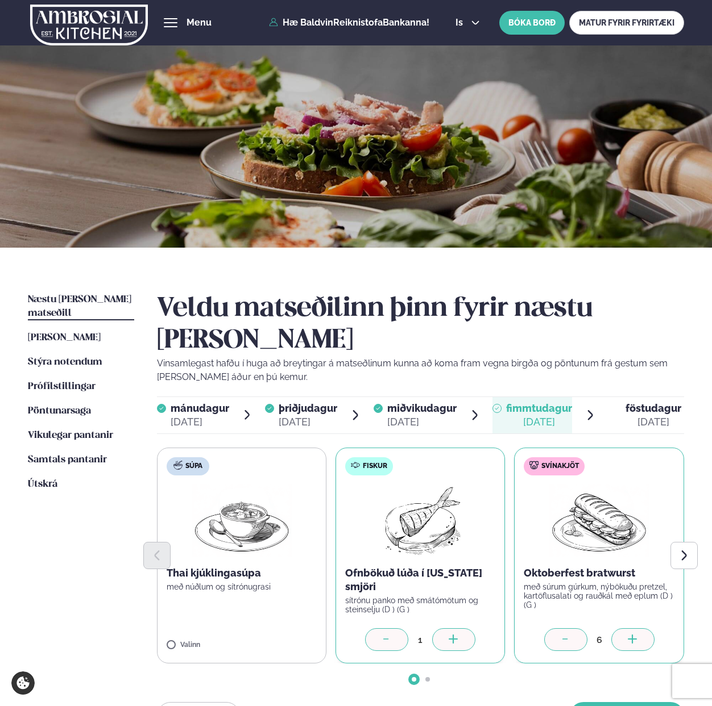
click at [442, 629] on div at bounding box center [453, 640] width 43 height 23
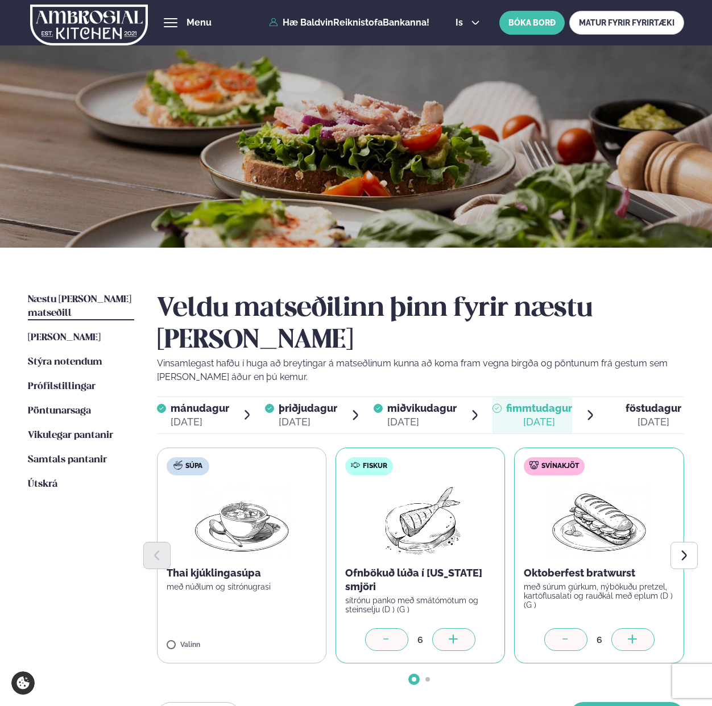
click at [442, 629] on div at bounding box center [453, 640] width 43 height 23
click at [640, 629] on div at bounding box center [632, 640] width 43 height 23
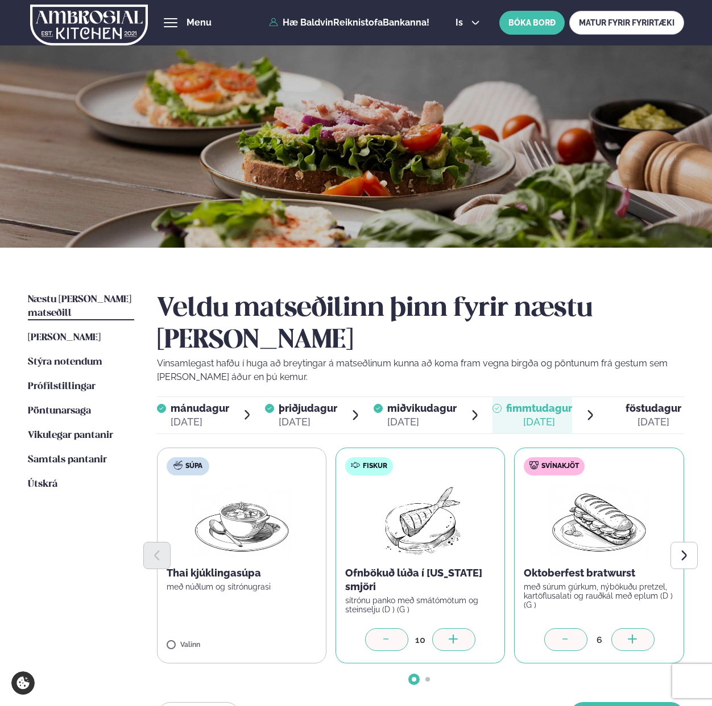
click at [640, 629] on div at bounding box center [632, 640] width 43 height 23
click at [627, 702] on button "[PERSON_NAME]" at bounding box center [626, 715] width 114 height 27
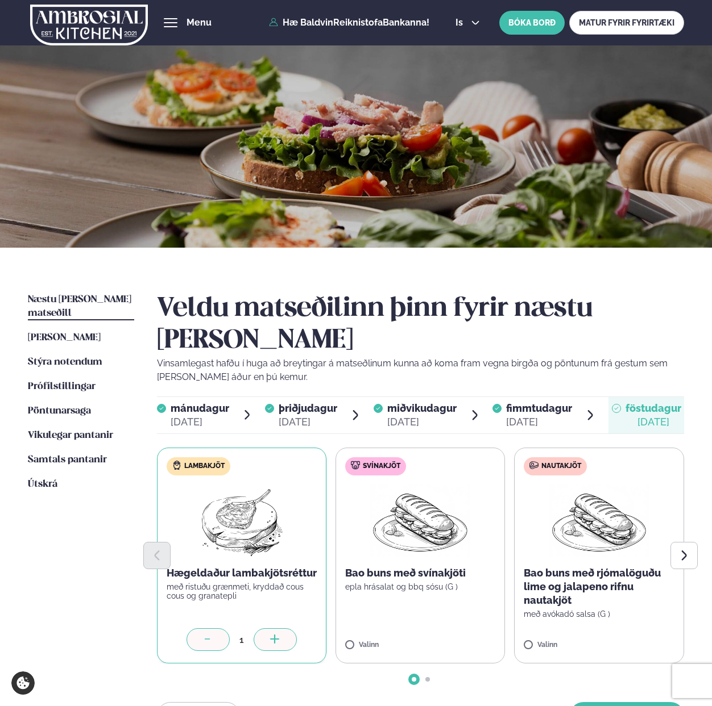
click at [273, 639] on icon at bounding box center [274, 639] width 9 height 1
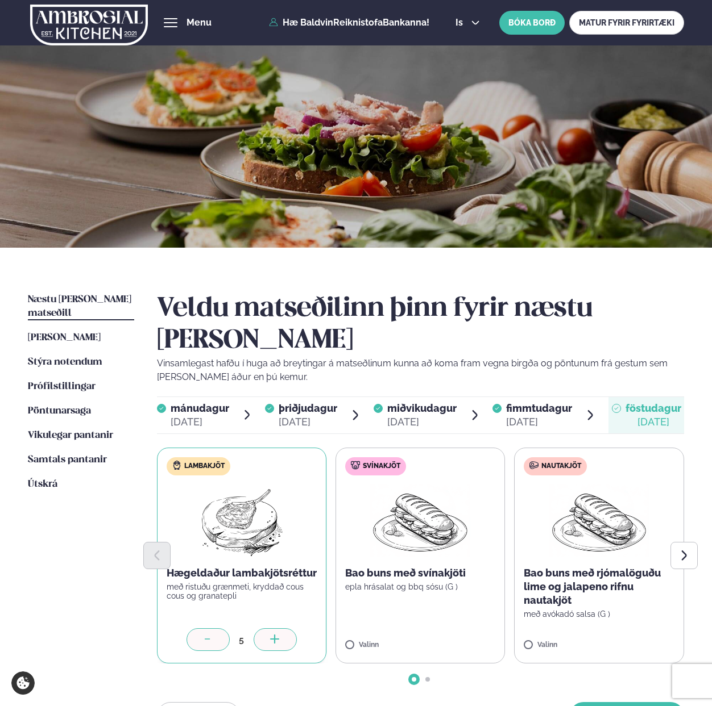
click at [273, 639] on icon at bounding box center [274, 639] width 9 height 1
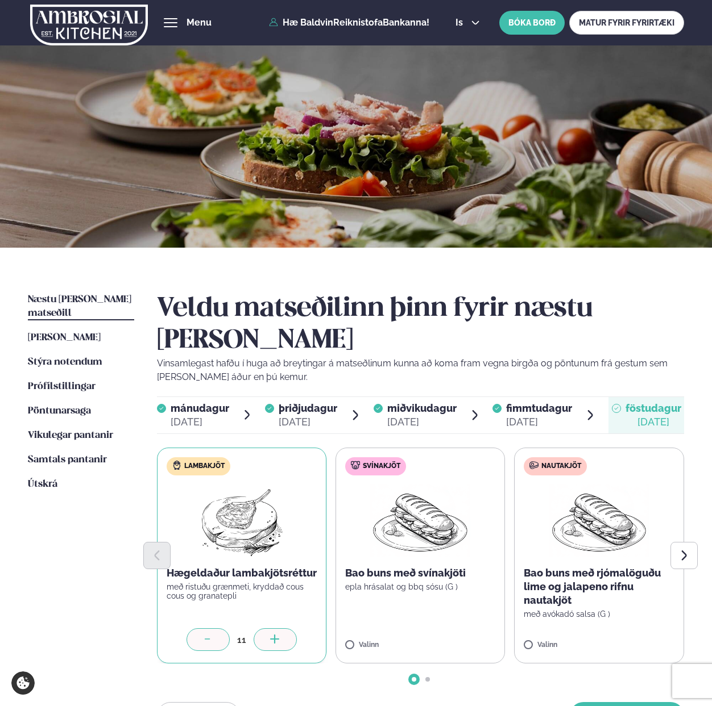
click at [273, 639] on icon at bounding box center [274, 639] width 9 height 1
click at [605, 702] on button "[PERSON_NAME]" at bounding box center [626, 715] width 114 height 27
